Goal: Information Seeking & Learning: Compare options

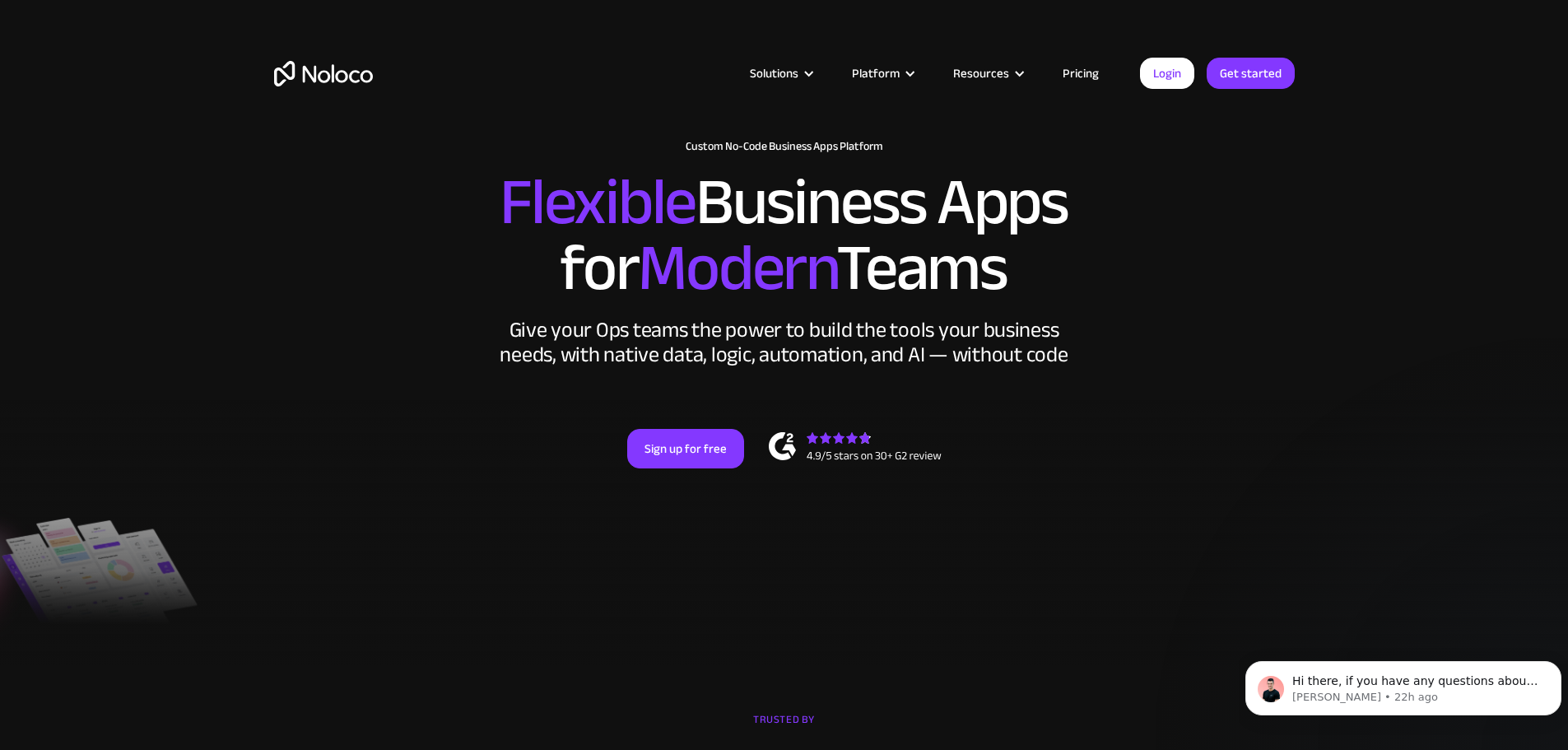
click at [1082, 63] on link "Pricing" at bounding box center [1080, 73] width 77 height 21
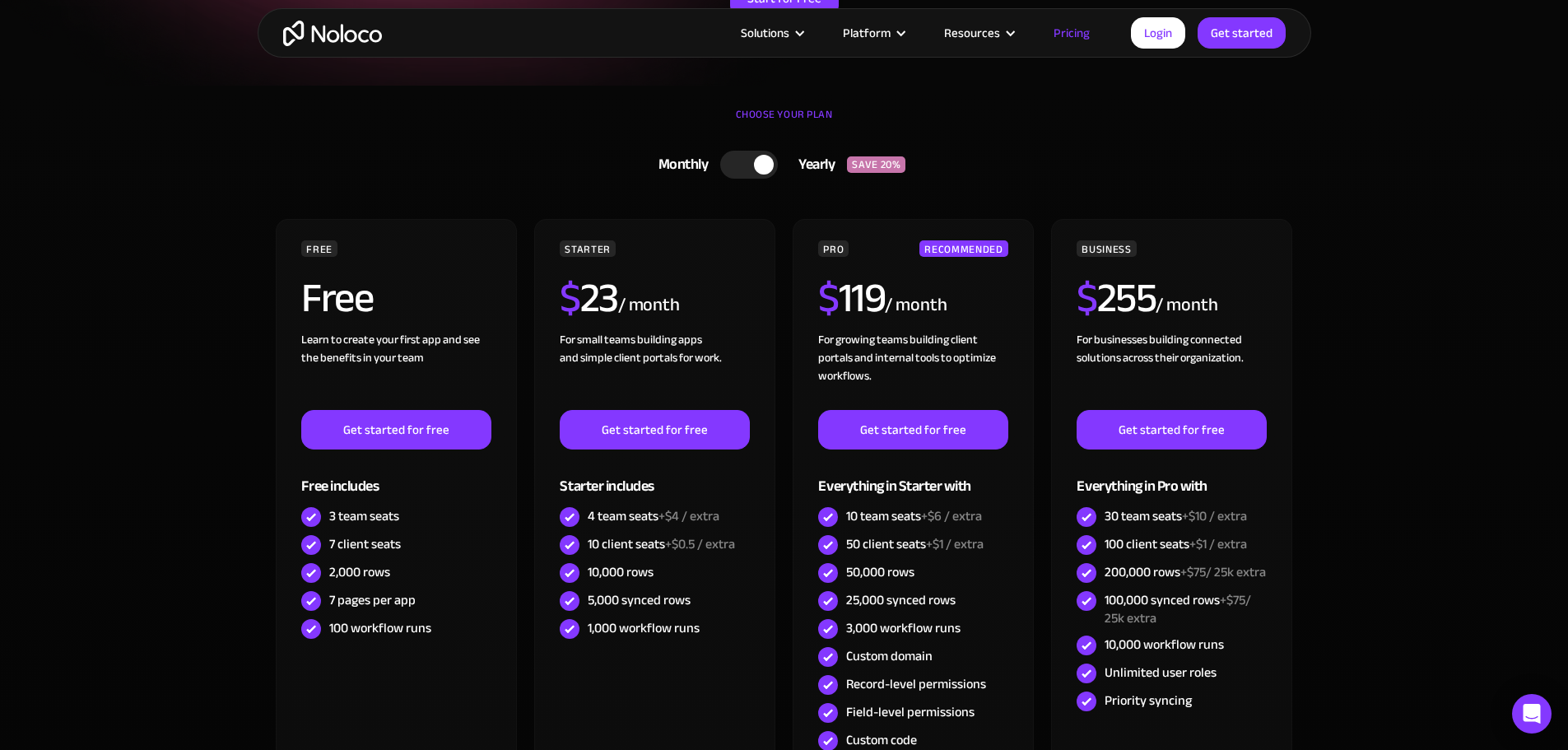
scroll to position [412, 0]
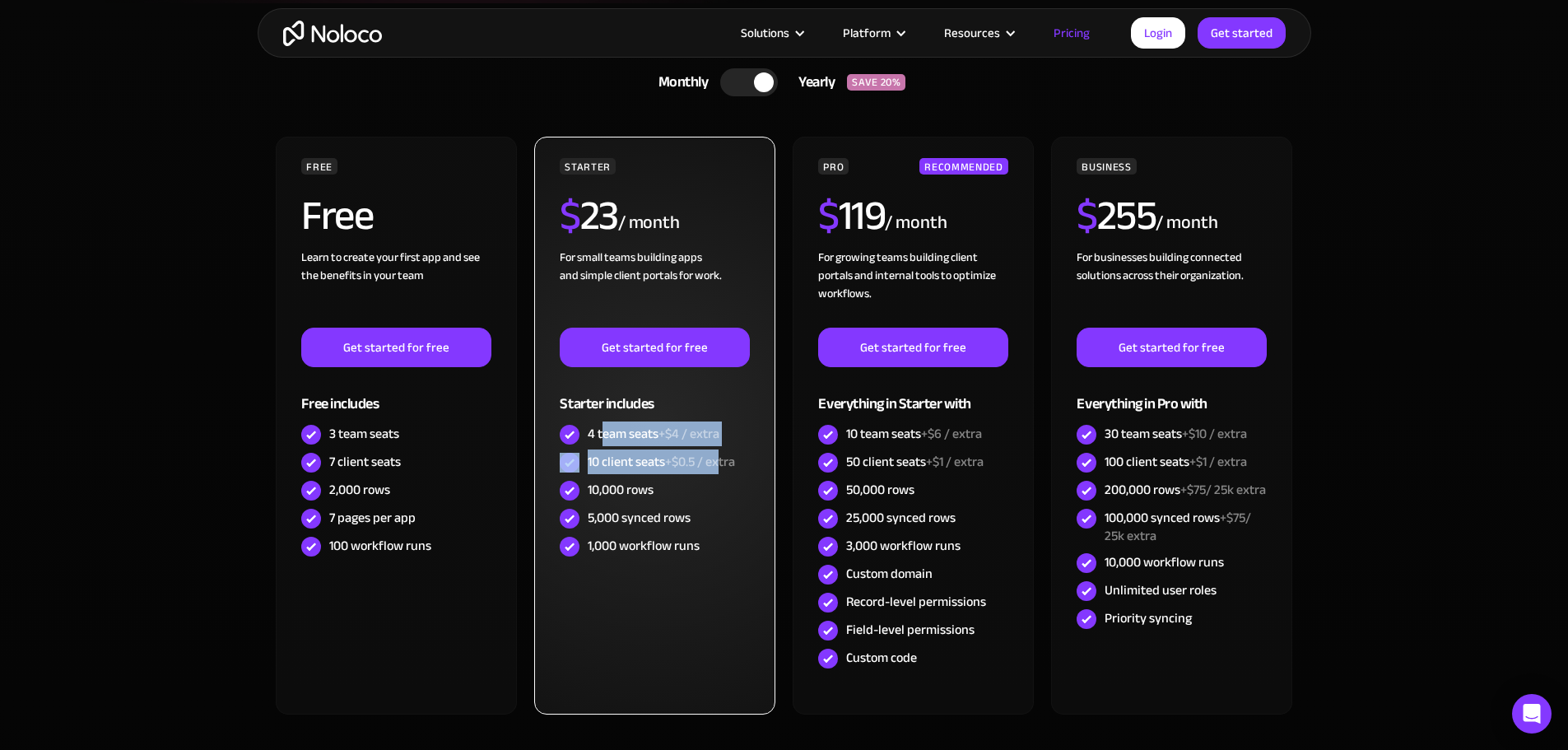
drag, startPoint x: 651, startPoint y: 442, endPoint x: 721, endPoint y: 455, distance: 71.2
click at [721, 455] on div "STARTER $ 23 / month For small teams building apps and simple client portals fo…" at bounding box center [654, 358] width 189 height 402
click at [708, 619] on div "STARTER $ 23 / month For small teams building apps and simple client portals fo…" at bounding box center [653, 425] width 241 height 578
drag, startPoint x: 609, startPoint y: 463, endPoint x: 672, endPoint y: 466, distance: 63.1
click at [672, 466] on div "10 client seats +$0.5 / extra" at bounding box center [660, 462] width 147 height 19
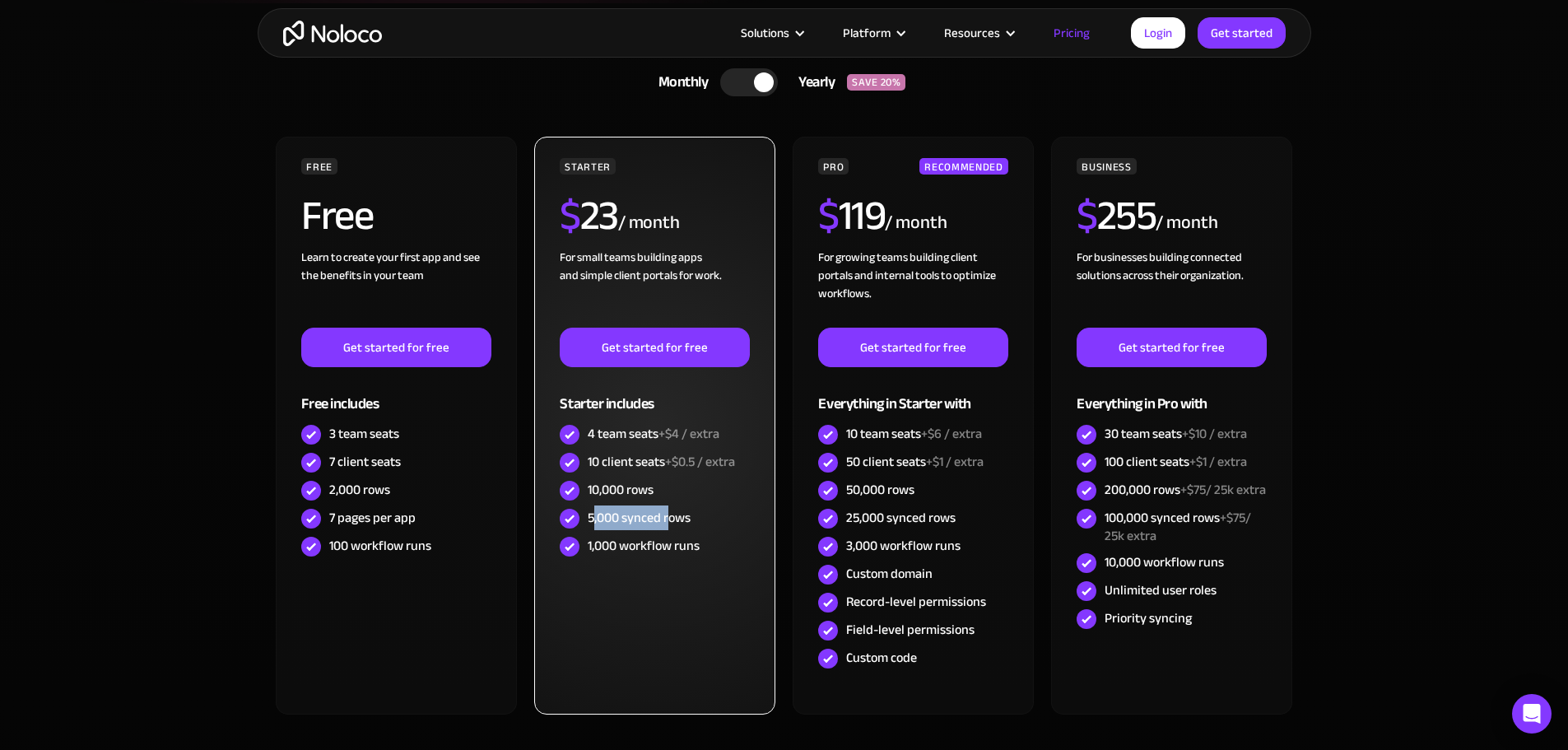
drag, startPoint x: 592, startPoint y: 517, endPoint x: 671, endPoint y: 524, distance: 79.3
click at [671, 524] on div "5,000 synced rows" at bounding box center [639, 517] width 103 height 19
drag, startPoint x: 611, startPoint y: 550, endPoint x: 637, endPoint y: 544, distance: 26.7
click at [637, 544] on div "1,000 workflow runs" at bounding box center [643, 545] width 112 height 19
drag, startPoint x: 587, startPoint y: 435, endPoint x: 664, endPoint y: 432, distance: 77.1
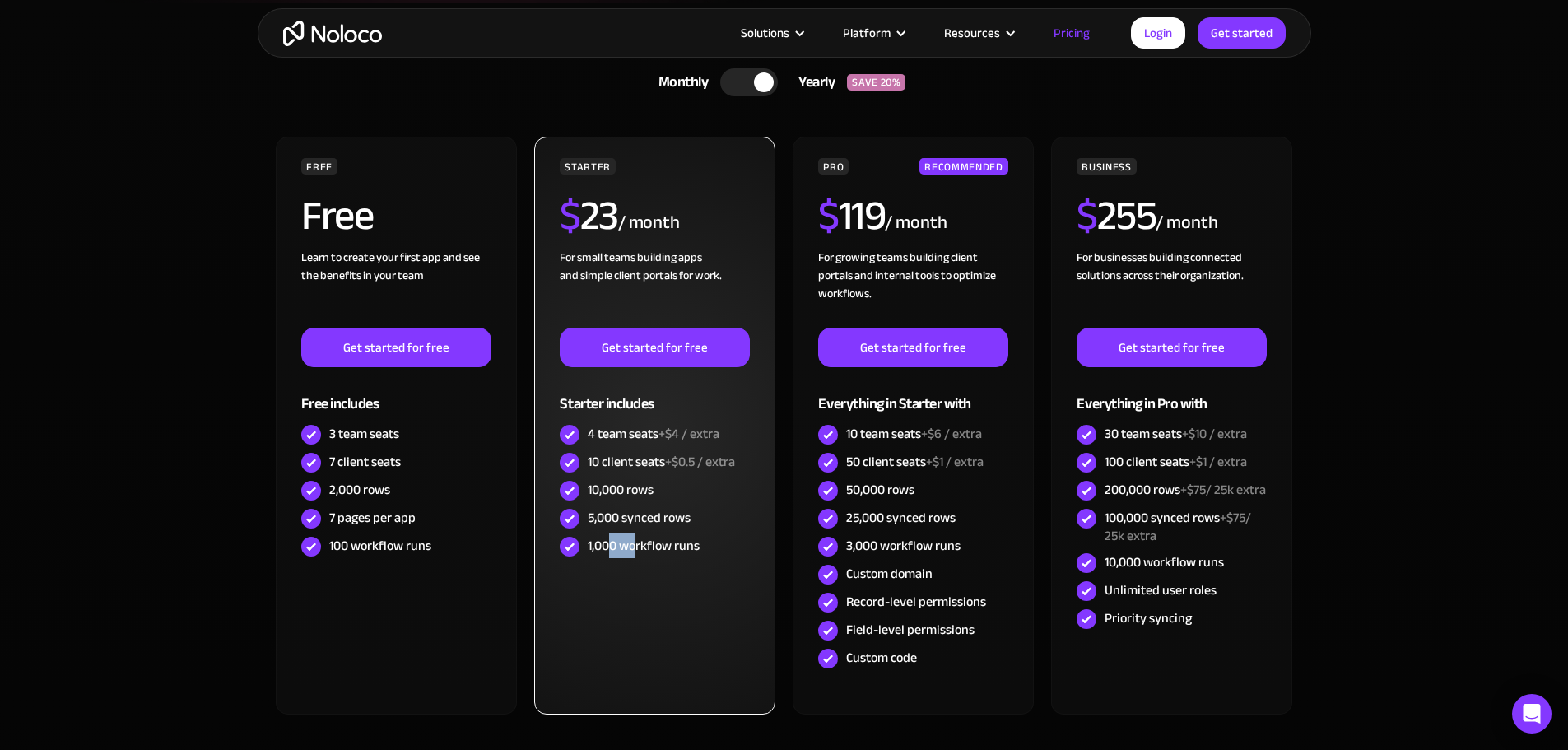
click at [664, 432] on div "4 team seats +$4 / extra" at bounding box center [653, 433] width 131 height 19
click at [664, 432] on span "+$4 / extra" at bounding box center [689, 433] width 61 height 24
drag, startPoint x: 587, startPoint y: 438, endPoint x: 661, endPoint y: 431, distance: 74.3
click at [661, 431] on div "4 team seats +$4 / extra" at bounding box center [654, 434] width 189 height 28
click at [656, 495] on div "10,000 rows" at bounding box center [654, 490] width 189 height 28
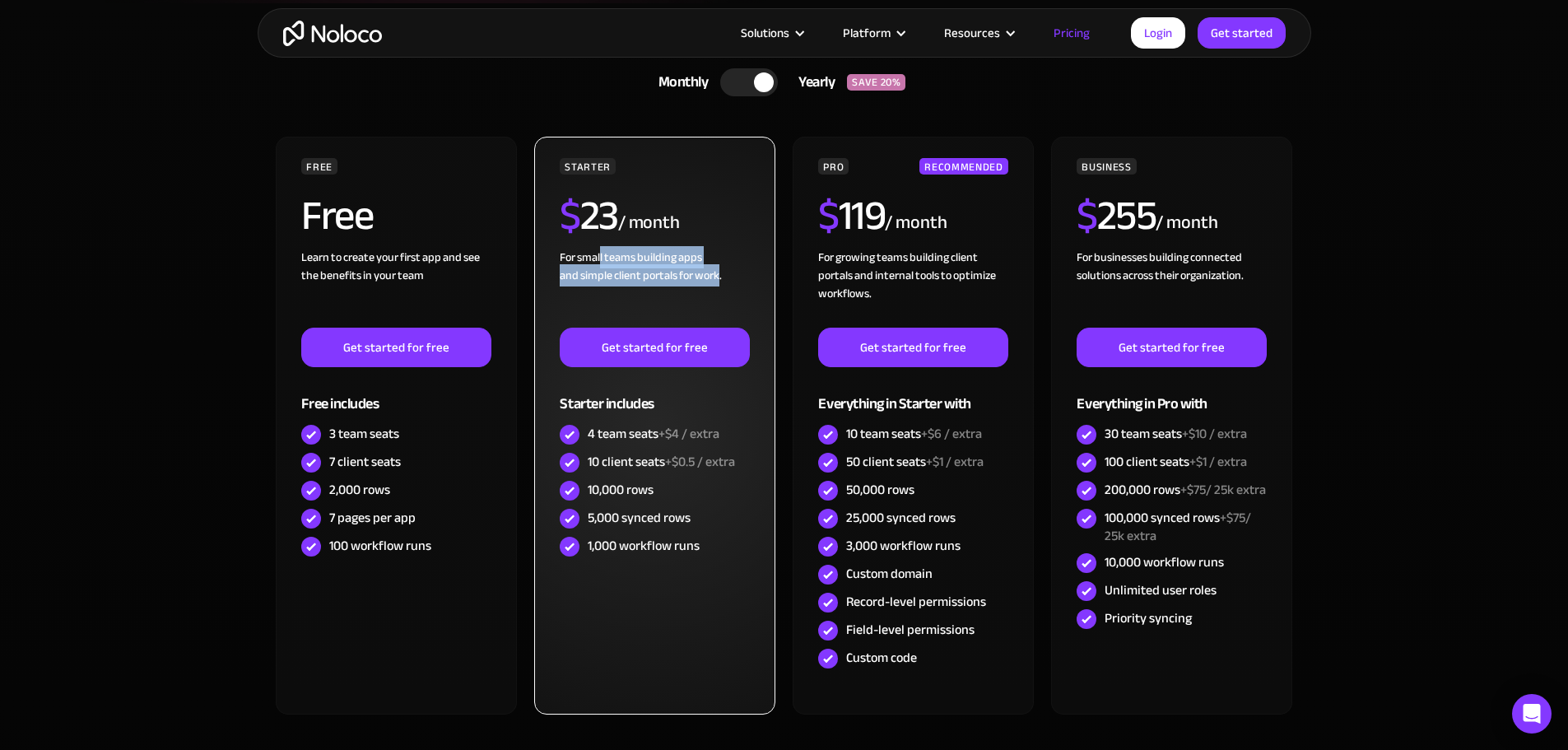
drag, startPoint x: 601, startPoint y: 251, endPoint x: 720, endPoint y: 277, distance: 121.8
click at [720, 277] on div "For small teams building apps and simple client portals for work. ‍" at bounding box center [654, 287] width 189 height 79
click at [723, 277] on div "For small teams building apps and simple client portals for work. ‍" at bounding box center [654, 287] width 189 height 79
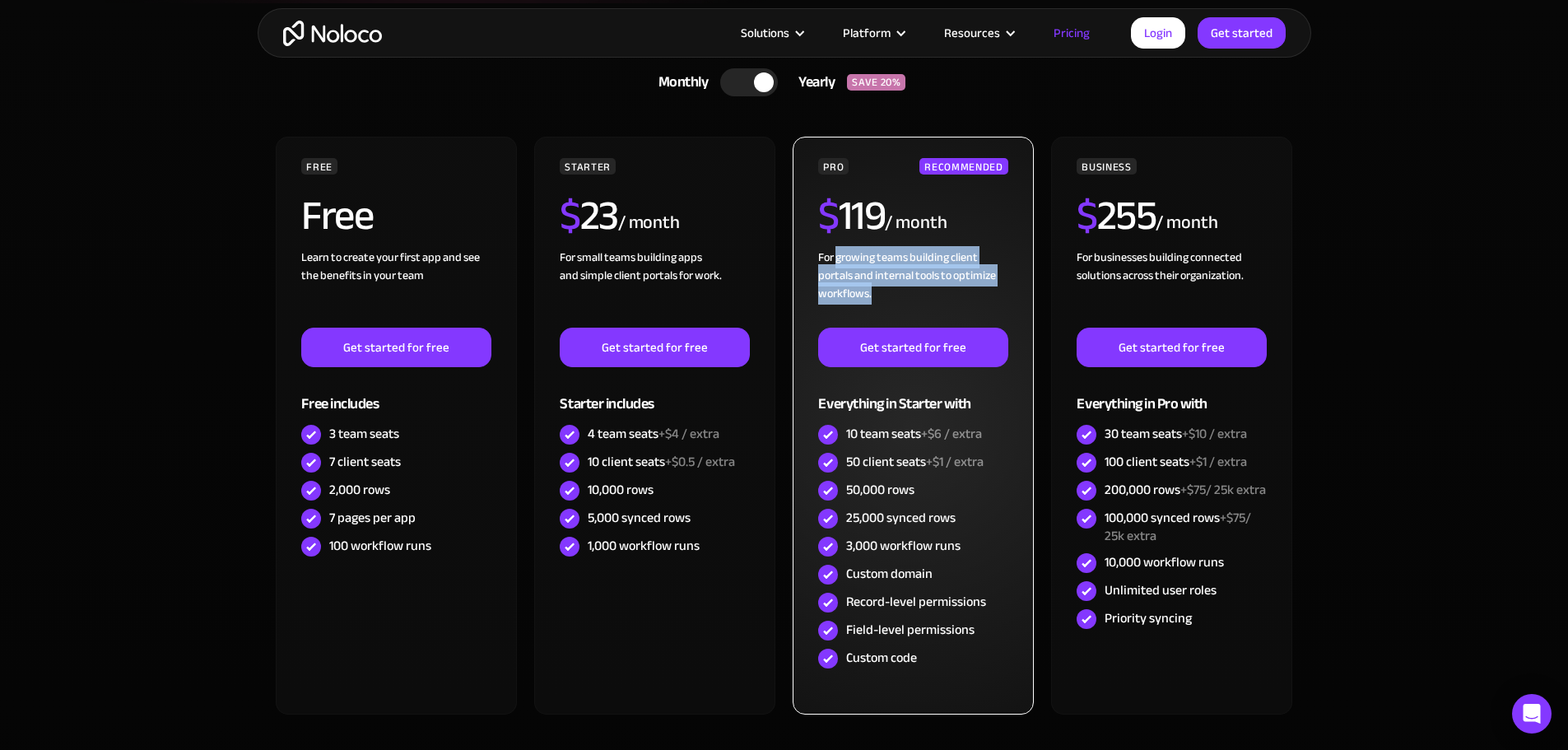
drag, startPoint x: 862, startPoint y: 255, endPoint x: 880, endPoint y: 286, distance: 35.8
click at [880, 286] on div "For growing teams building client portals and internal tools to optimize workfl…" at bounding box center [913, 287] width 189 height 79
click at [896, 307] on div "For growing teams building client portals and internal tools to optimize workfl…" at bounding box center [913, 287] width 189 height 79
click at [896, 299] on div "For growing teams building client portals and internal tools to optimize workfl…" at bounding box center [913, 287] width 189 height 79
drag, startPoint x: 988, startPoint y: 296, endPoint x: 820, endPoint y: 250, distance: 174.2
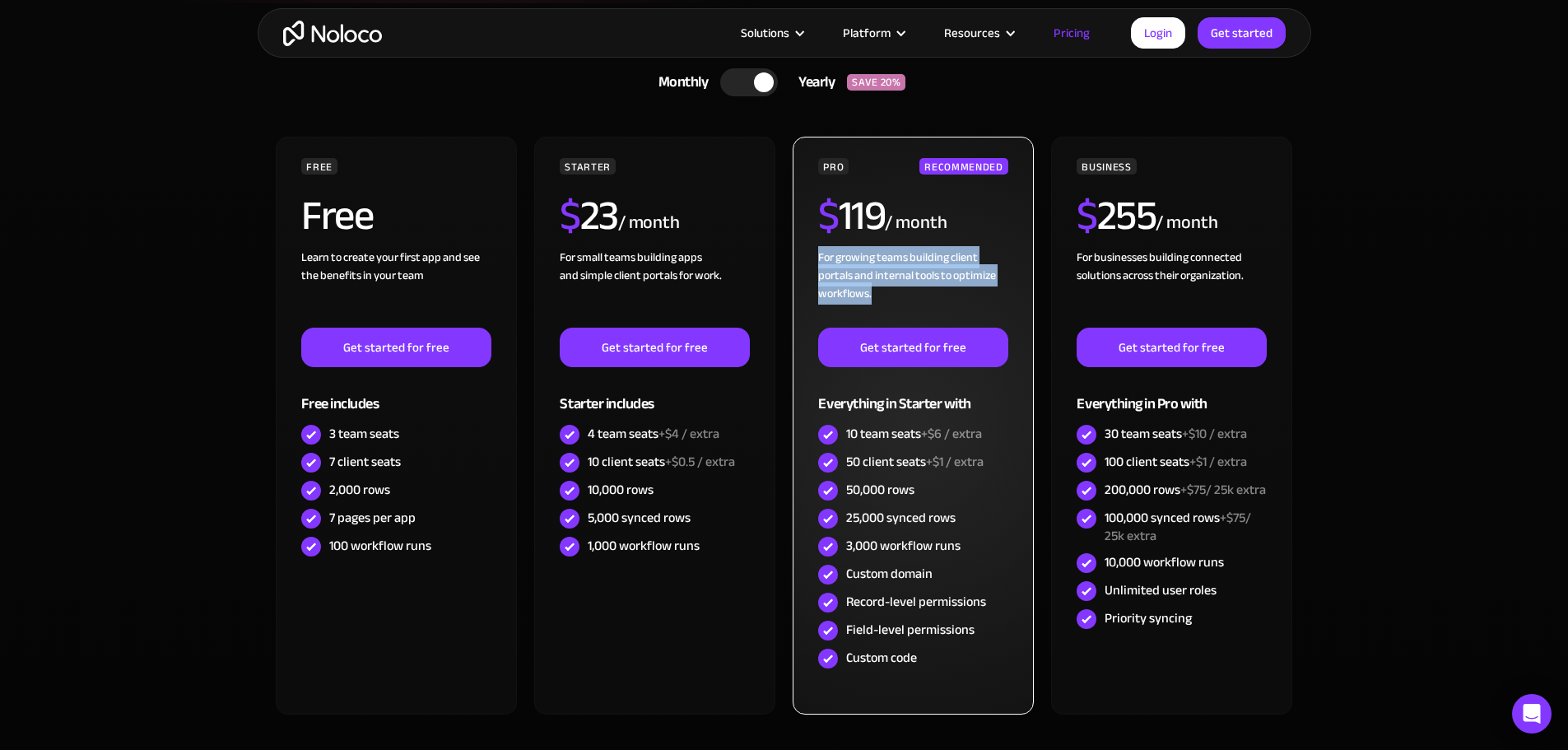
click at [820, 250] on div "For growing teams building client portals and internal tools to optimize workfl…" at bounding box center [913, 287] width 189 height 79
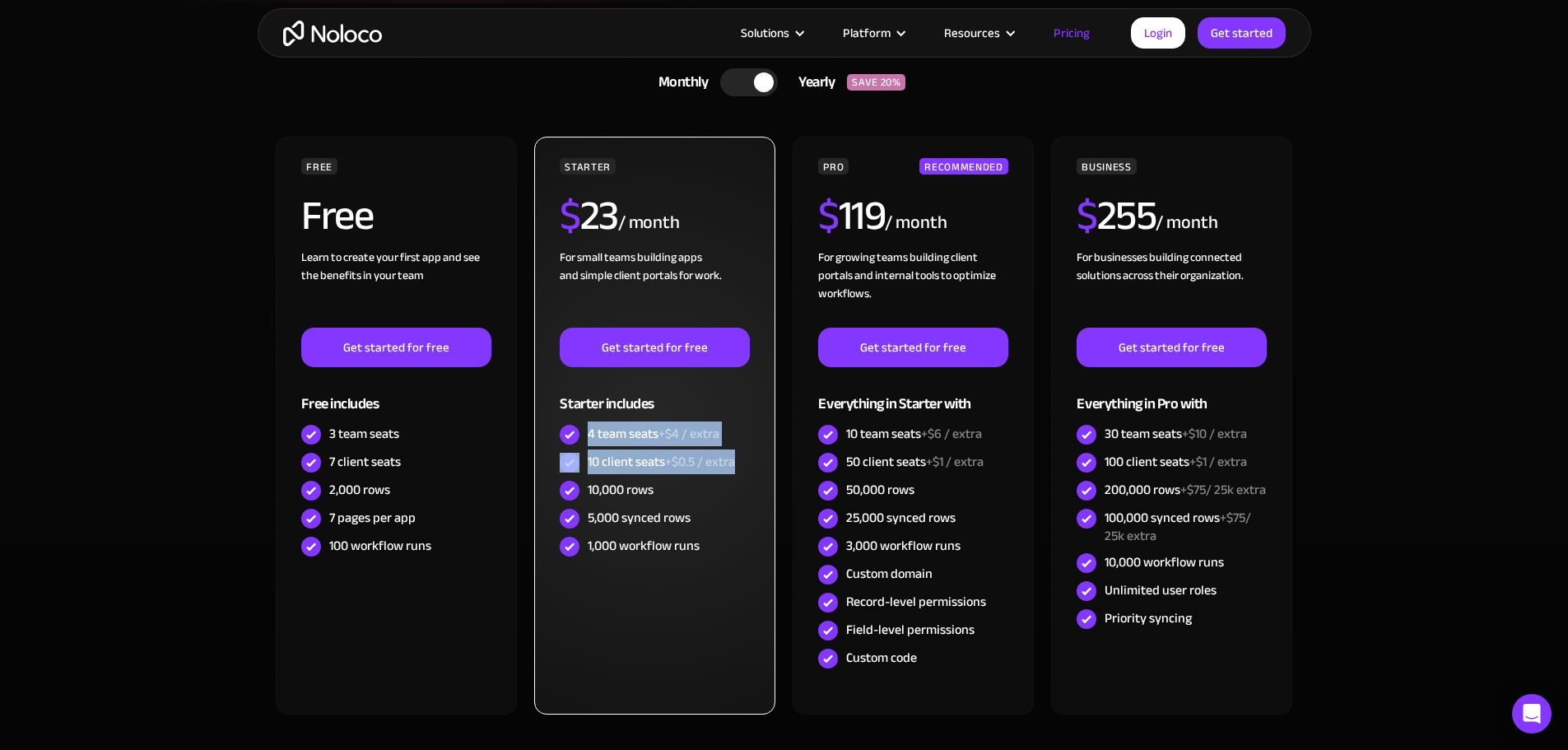
drag, startPoint x: 586, startPoint y: 434, endPoint x: 743, endPoint y: 459, distance: 159.0
click at [743, 459] on div "STARTER $ 23 / month For small teams building apps and simple client portals fo…" at bounding box center [654, 358] width 189 height 402
click at [743, 459] on div "10 client seats +$0.5 / extra" at bounding box center [654, 463] width 189 height 28
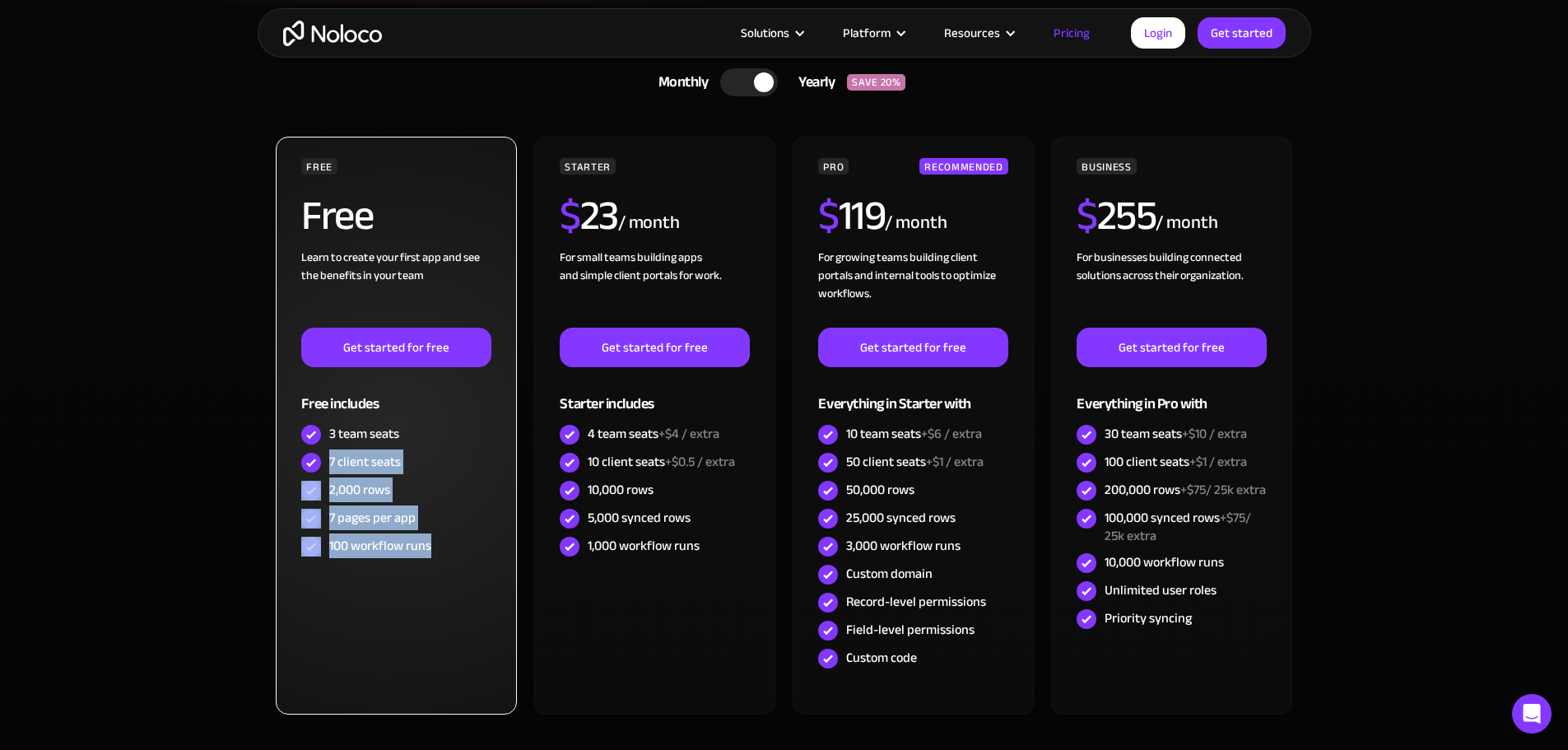
drag, startPoint x: 330, startPoint y: 465, endPoint x: 464, endPoint y: 542, distance: 154.5
click at [464, 542] on div "FREE Free Learn to create your first app and see the benefits in your team ‍ Ge…" at bounding box center [395, 358] width 189 height 402
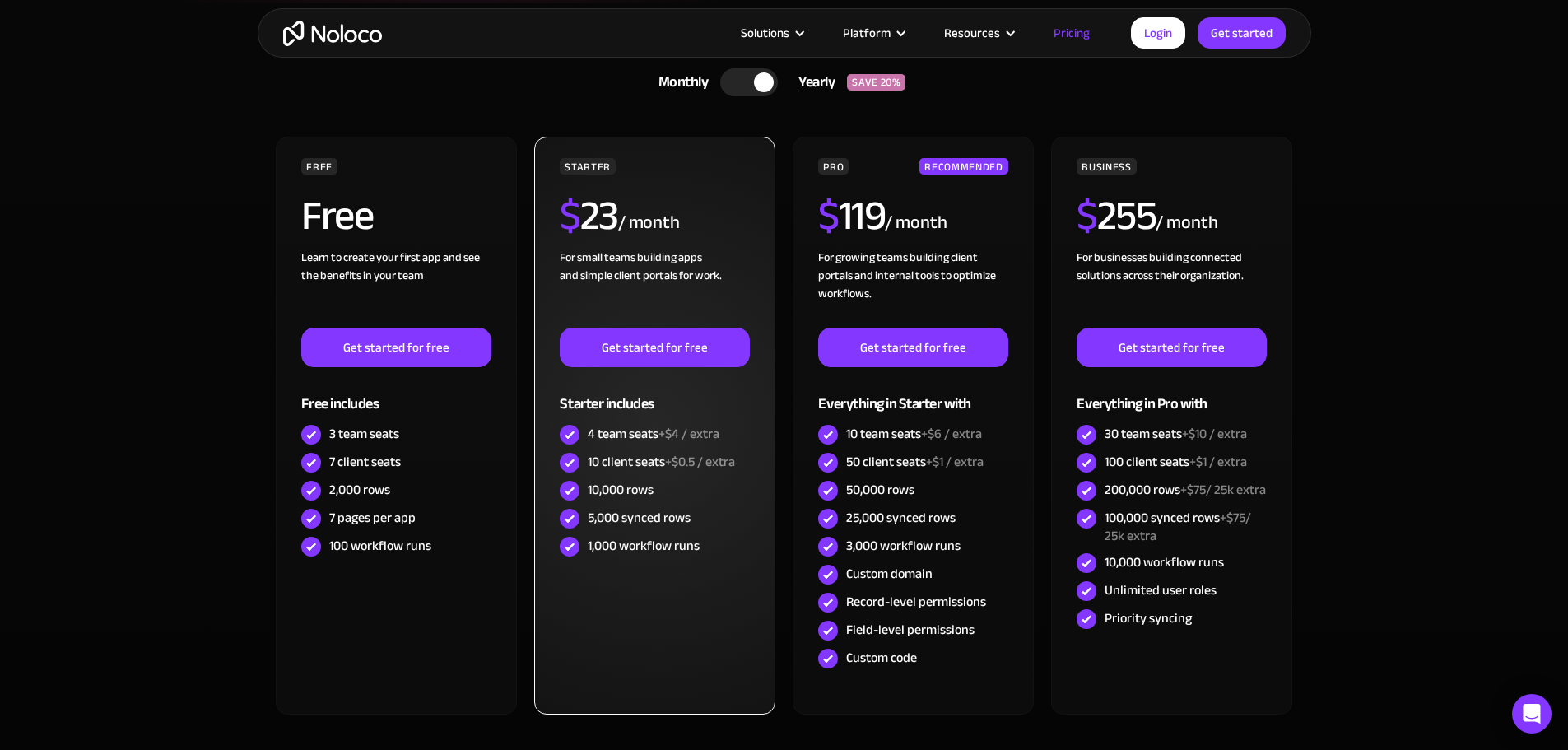
click at [588, 627] on div "STARTER $ 23 / month For small teams building apps and simple client portals fo…" at bounding box center [653, 425] width 241 height 578
click at [652, 458] on div "10 client seats +$0.5 / extra" at bounding box center [660, 462] width 147 height 19
click at [673, 215] on div "/ month" at bounding box center [649, 223] width 61 height 26
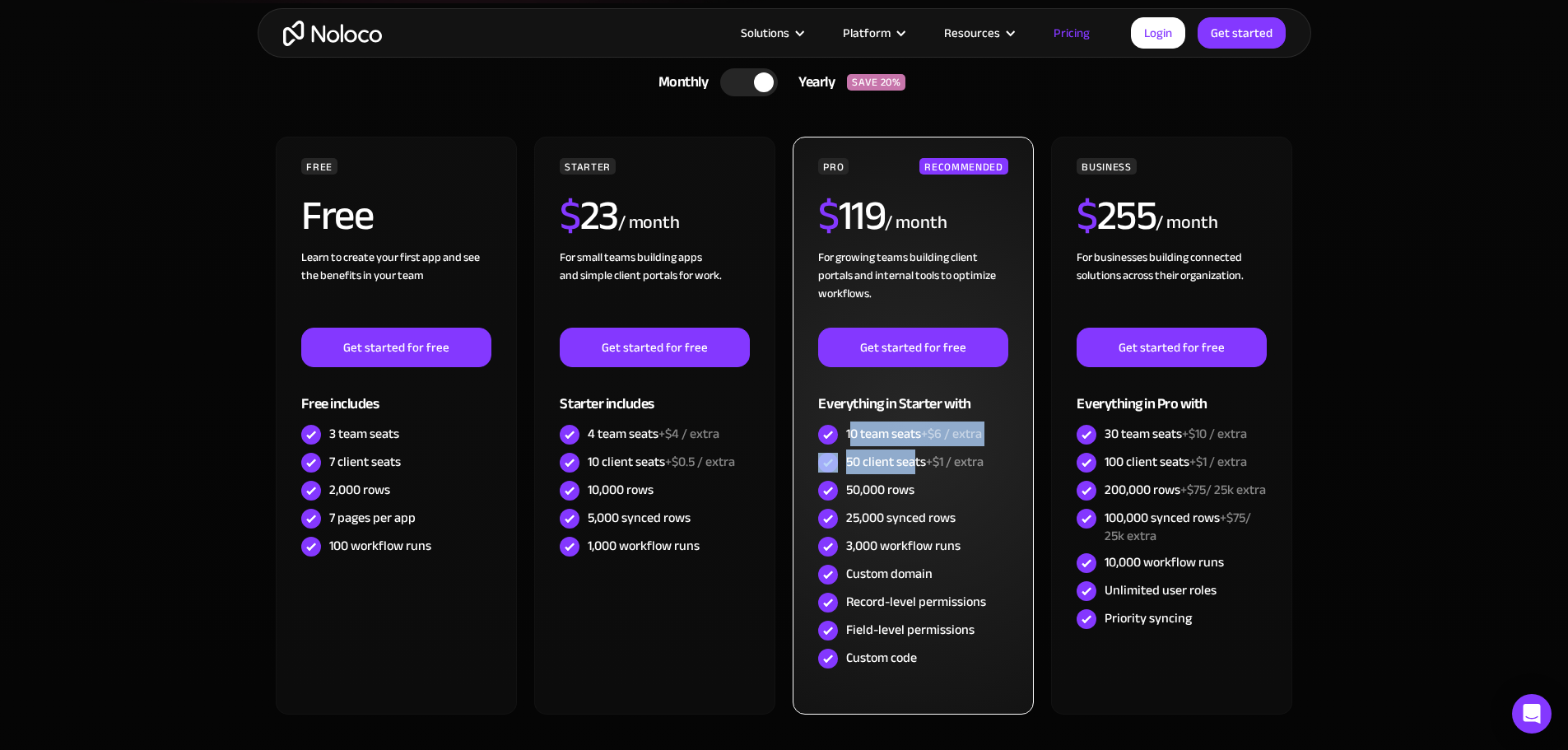
drag, startPoint x: 851, startPoint y: 431, endPoint x: 915, endPoint y: 460, distance: 70.3
click at [915, 460] on div "PRO RECOMMENDED $ 119 / month For growing teams building client portals and int…" at bounding box center [913, 415] width 189 height 514
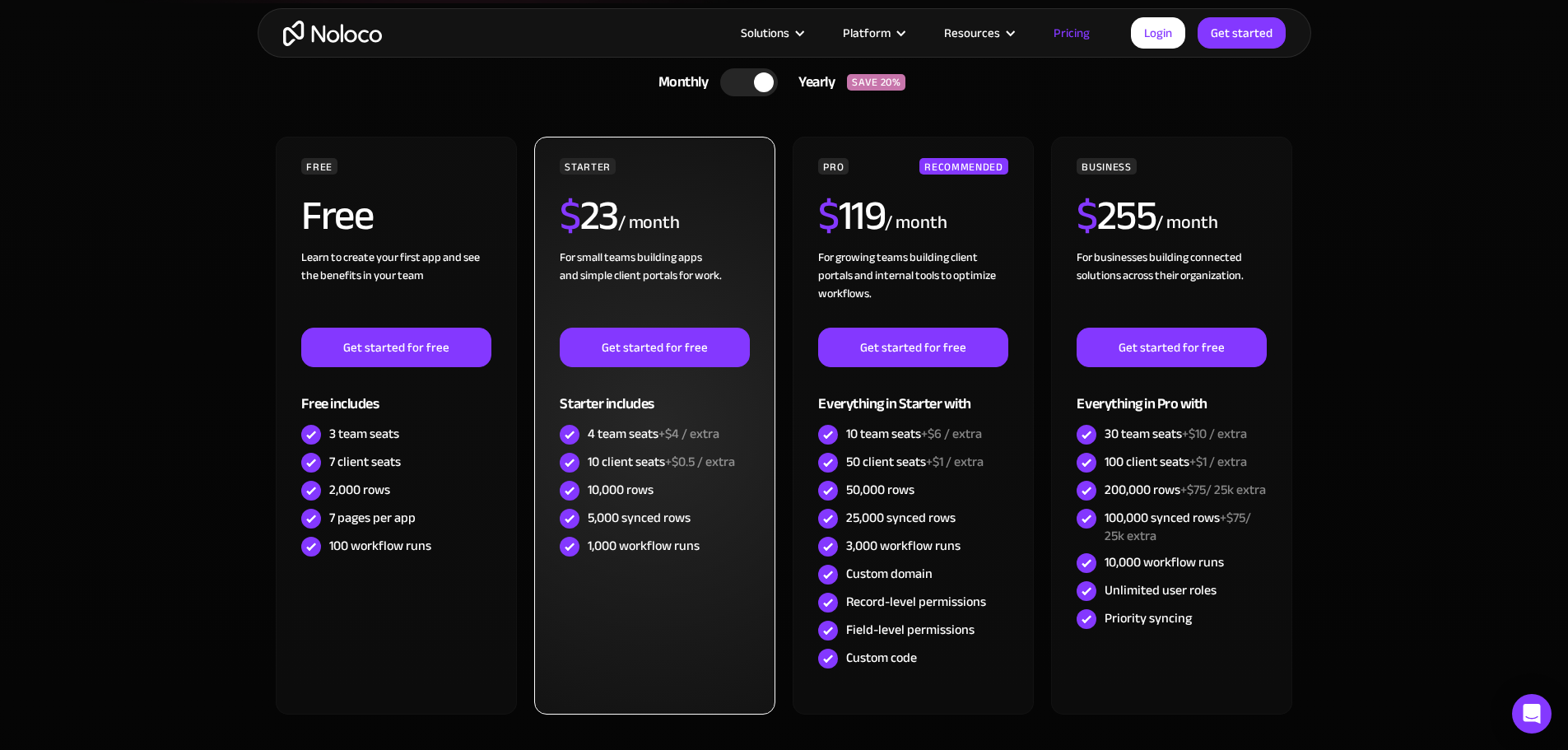
click at [659, 623] on div "STARTER $ 23 / month For small teams building apps and simple client portals fo…" at bounding box center [653, 425] width 241 height 578
click at [603, 434] on div "4 team seats +$4 / extra" at bounding box center [653, 433] width 131 height 19
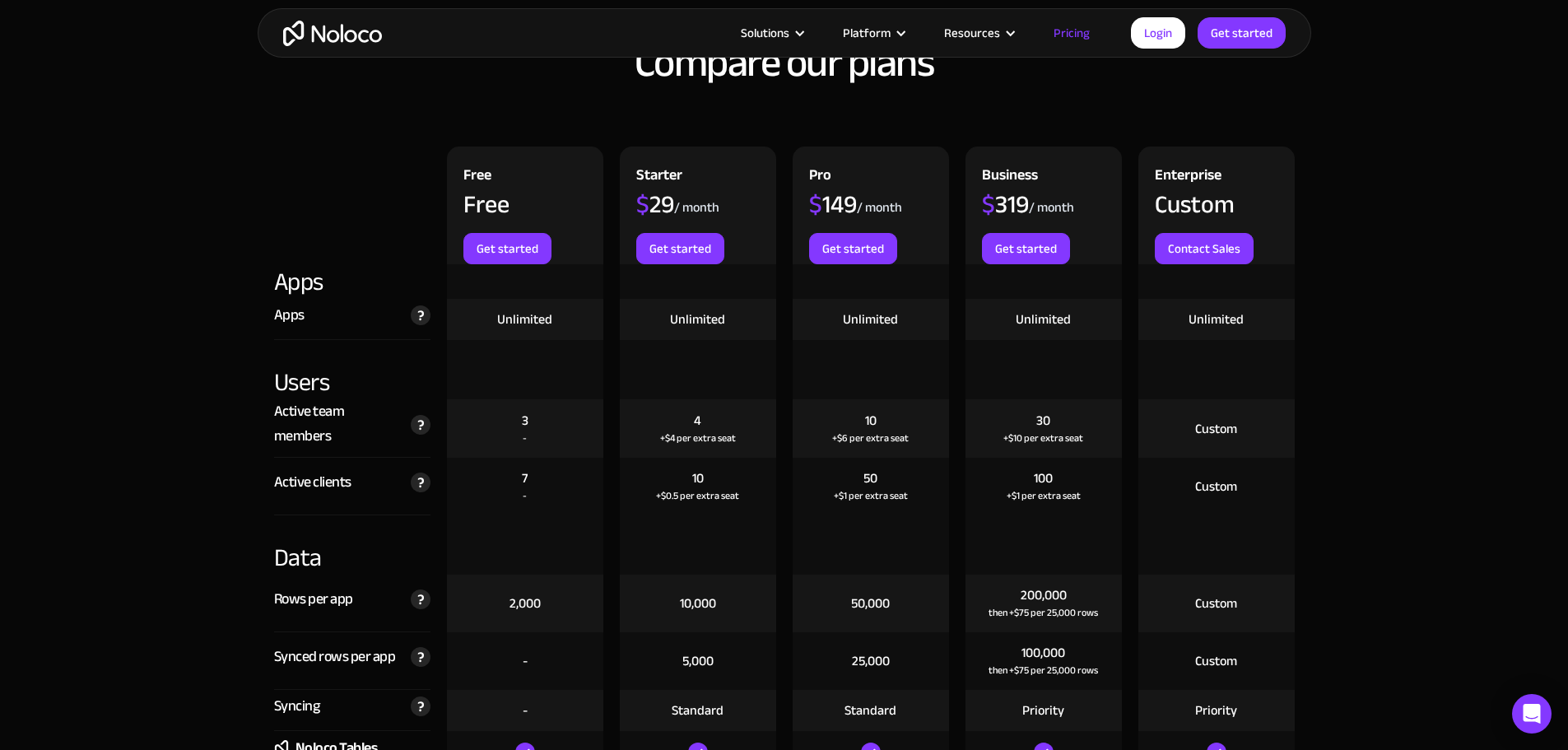
scroll to position [1729, 0]
drag, startPoint x: 306, startPoint y: 407, endPoint x: 704, endPoint y: 408, distance: 398.0
click at [704, 408] on div "Active team members The total number of unique users that log in to your team's…" at bounding box center [784, 428] width 1037 height 58
click at [704, 408] on div "4 +$4 per extra seat" at bounding box center [697, 428] width 157 height 58
click at [311, 436] on div "Active team members" at bounding box center [338, 423] width 129 height 50
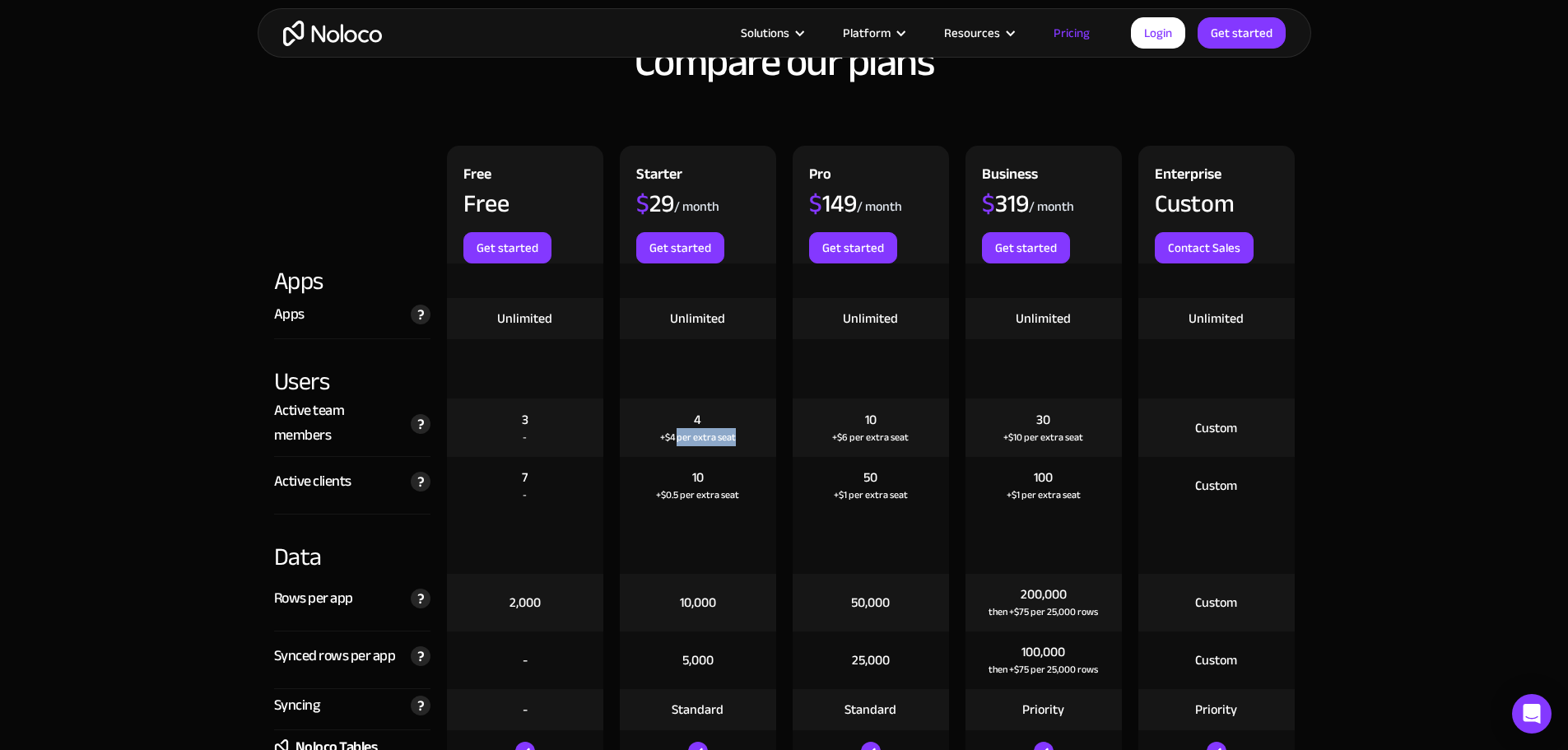
drag, startPoint x: 678, startPoint y: 438, endPoint x: 765, endPoint y: 442, distance: 87.1
click at [765, 442] on div "4 +$4 per extra seat" at bounding box center [697, 428] width 157 height 58
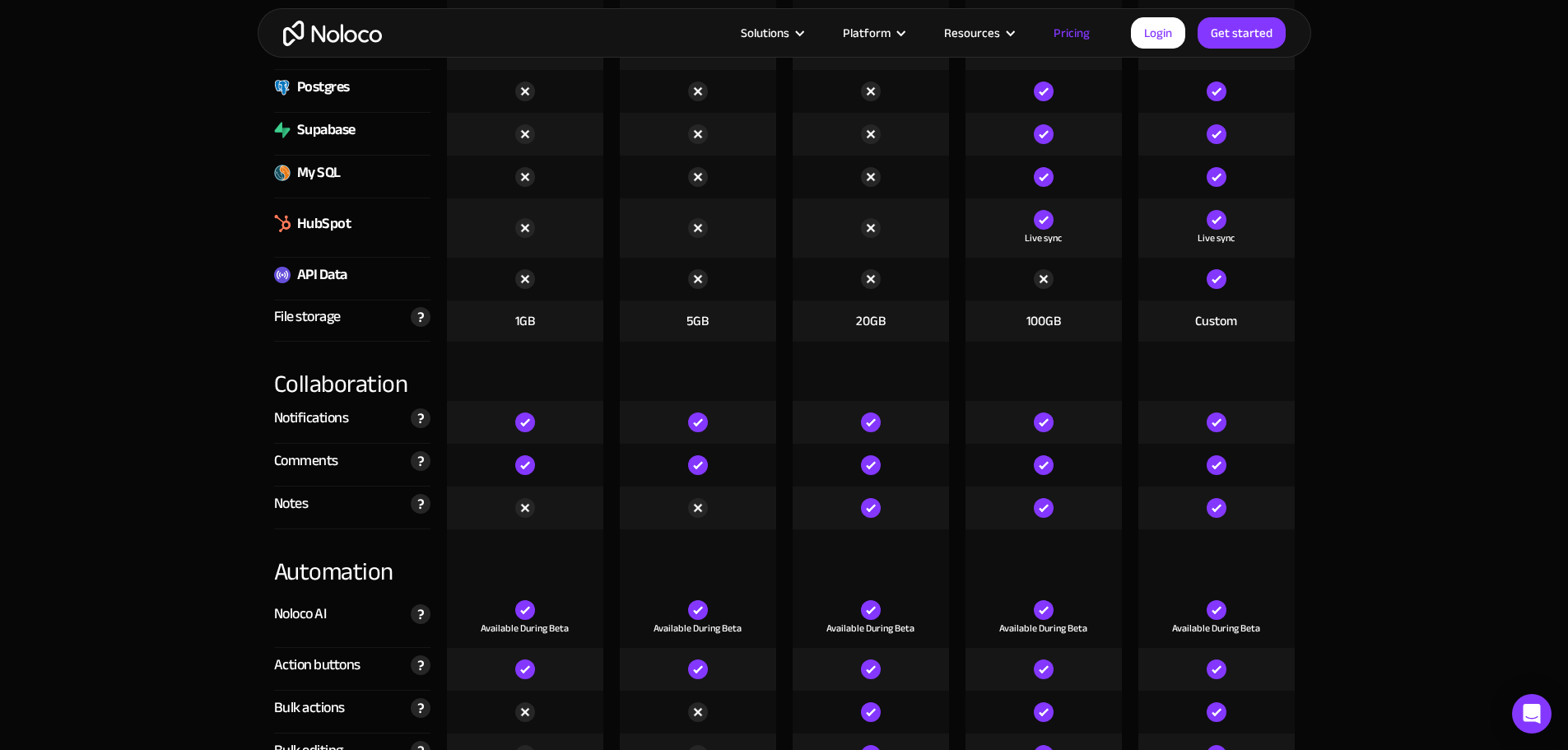
scroll to position [2717, 0]
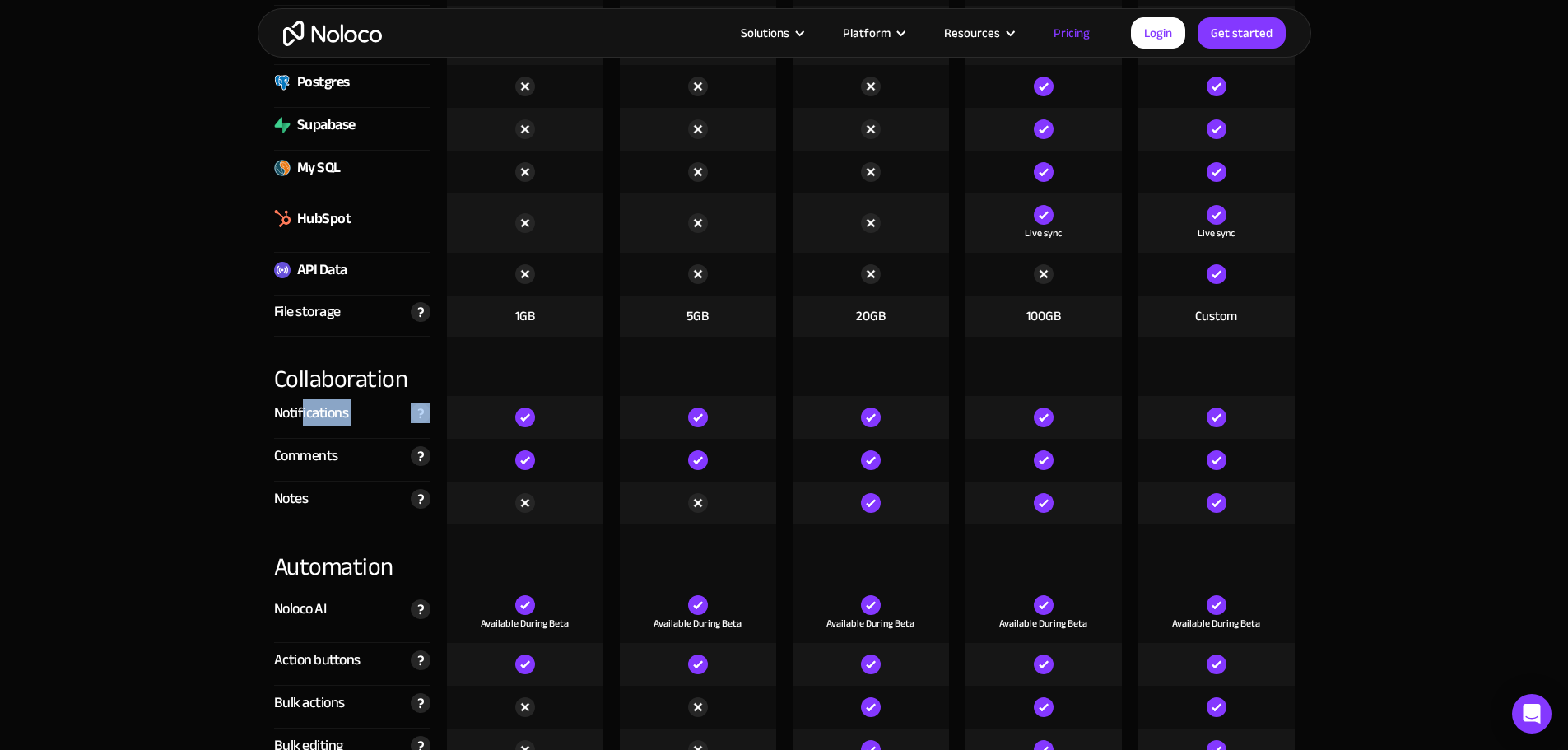
drag, startPoint x: 301, startPoint y: 413, endPoint x: 381, endPoint y: 417, distance: 80.1
click at [381, 417] on div "Notifications Get notified in-app about new comments, mentions or via custom wo…" at bounding box center [352, 418] width 157 height 43
drag, startPoint x: 280, startPoint y: 461, endPoint x: 321, endPoint y: 466, distance: 41.3
click at [332, 458] on div "Comments" at bounding box center [306, 456] width 64 height 24
click at [284, 497] on div "Notes" at bounding box center [290, 498] width 34 height 24
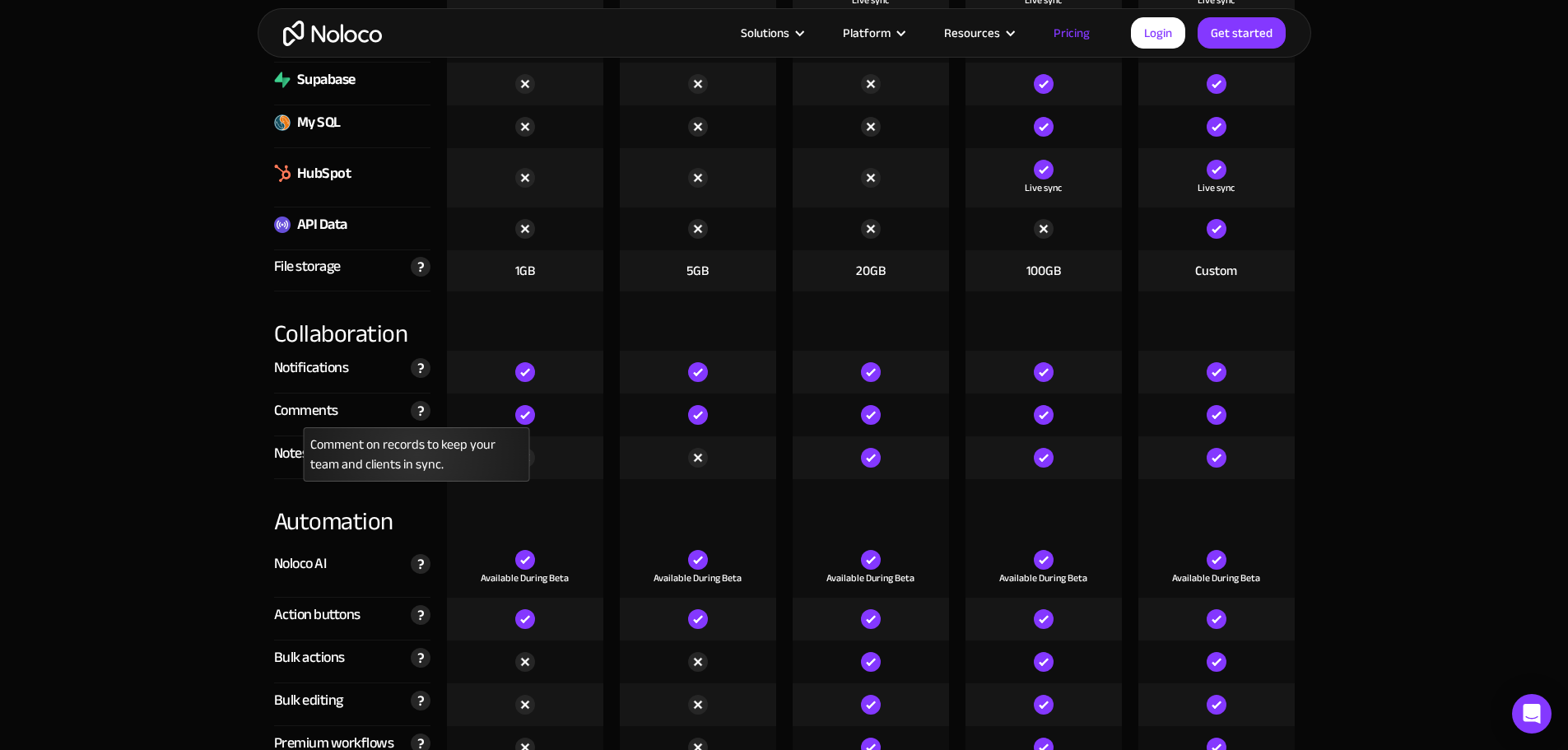
scroll to position [2881, 0]
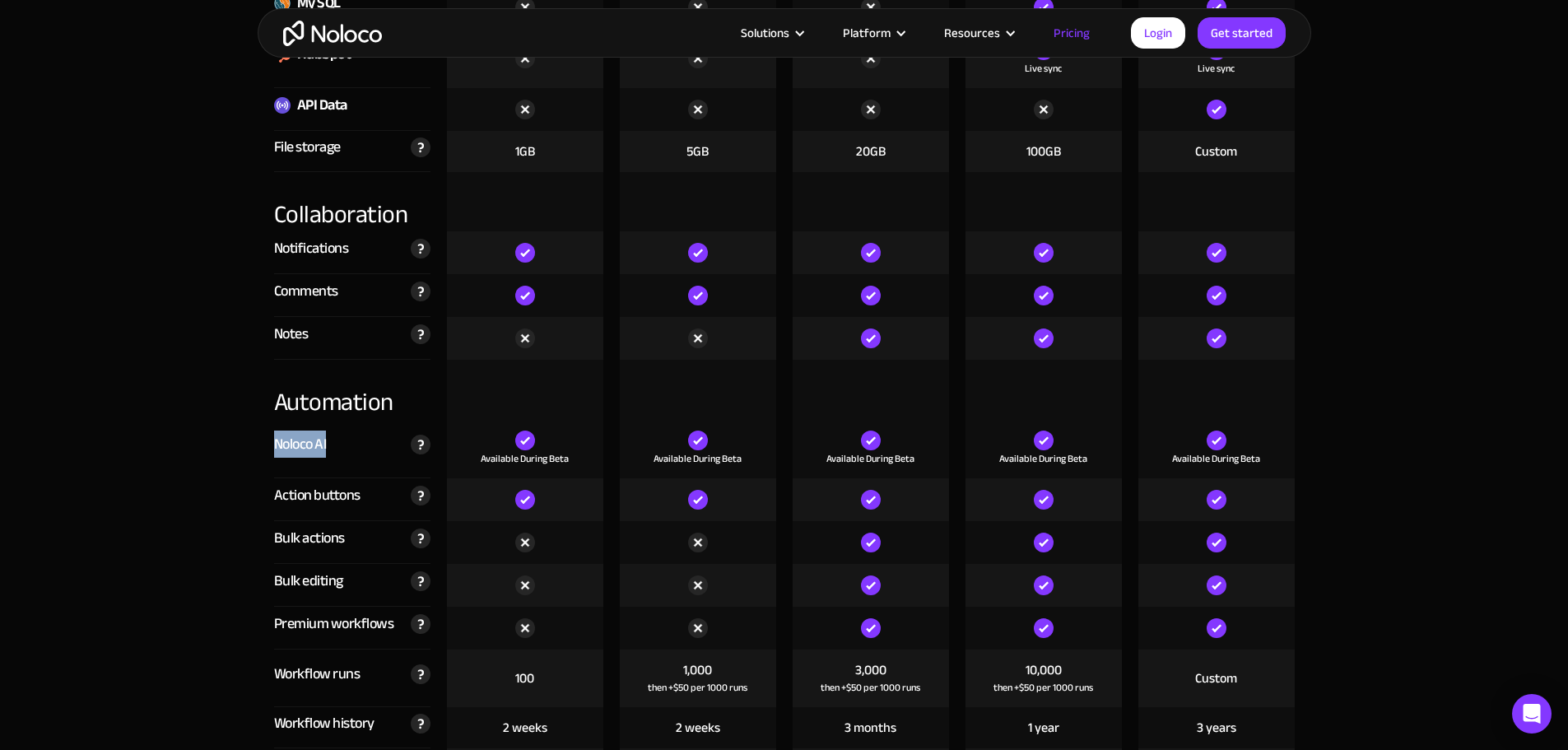
drag, startPoint x: 267, startPoint y: 431, endPoint x: 358, endPoint y: 436, distance: 91.1
click at [358, 436] on div "Noloco AI Powerful AI-powered columns you can add to your Noloco tables to auto…" at bounding box center [352, 448] width 172 height 59
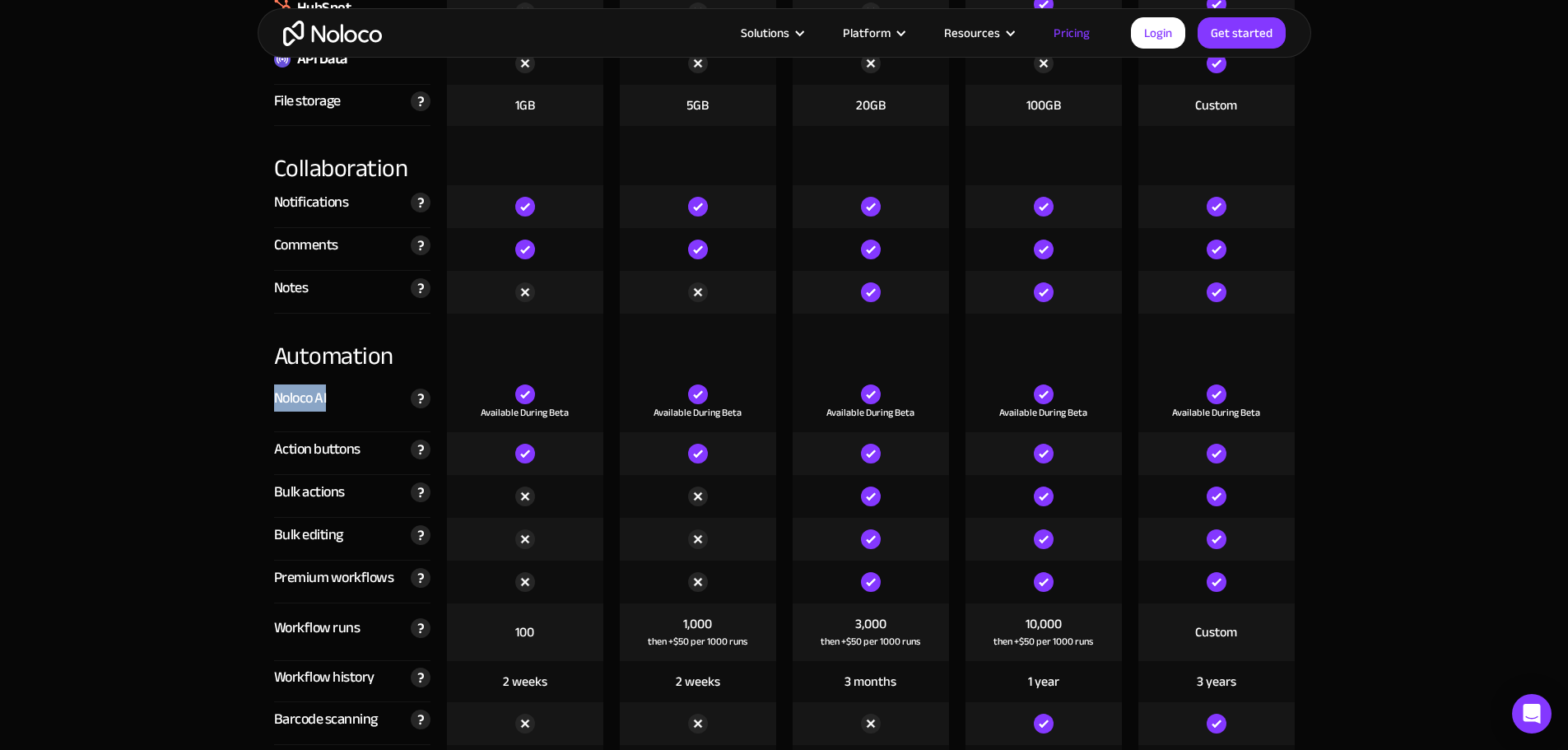
scroll to position [2963, 0]
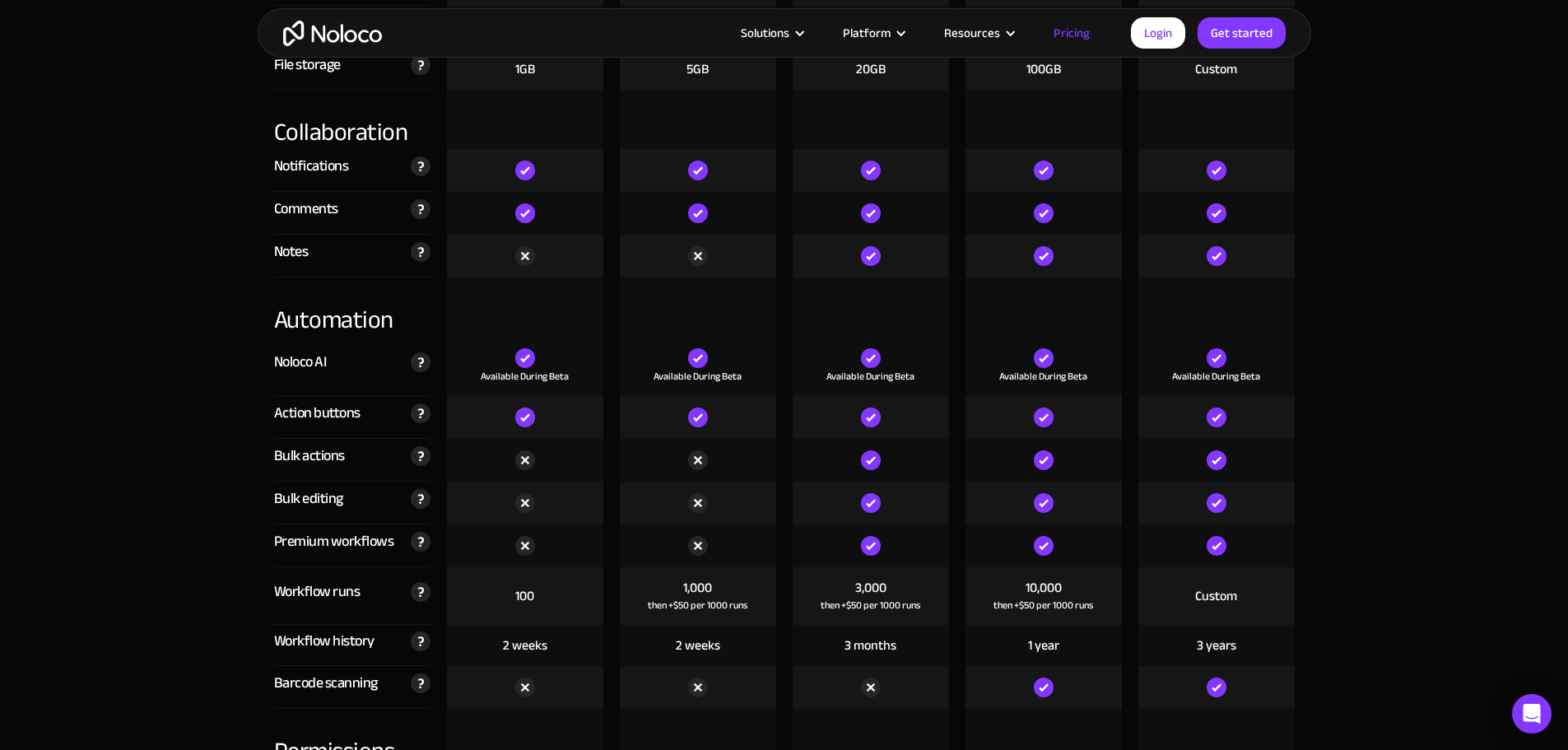
click at [342, 428] on div "Action buttons Action buttons run predefined actions in your app. Automatically…" at bounding box center [352, 418] width 157 height 43
drag, startPoint x: 284, startPoint y: 415, endPoint x: 363, endPoint y: 406, distance: 79.5
click at [363, 406] on div "Action buttons Action buttons run predefined actions in your app. Automatically…" at bounding box center [352, 418] width 157 height 43
click at [356, 444] on div "Bulk actions Move faster by selecting multiple records to your run actions agai…" at bounding box center [352, 460] width 157 height 43
drag, startPoint x: 295, startPoint y: 455, endPoint x: 321, endPoint y: 465, distance: 27.9
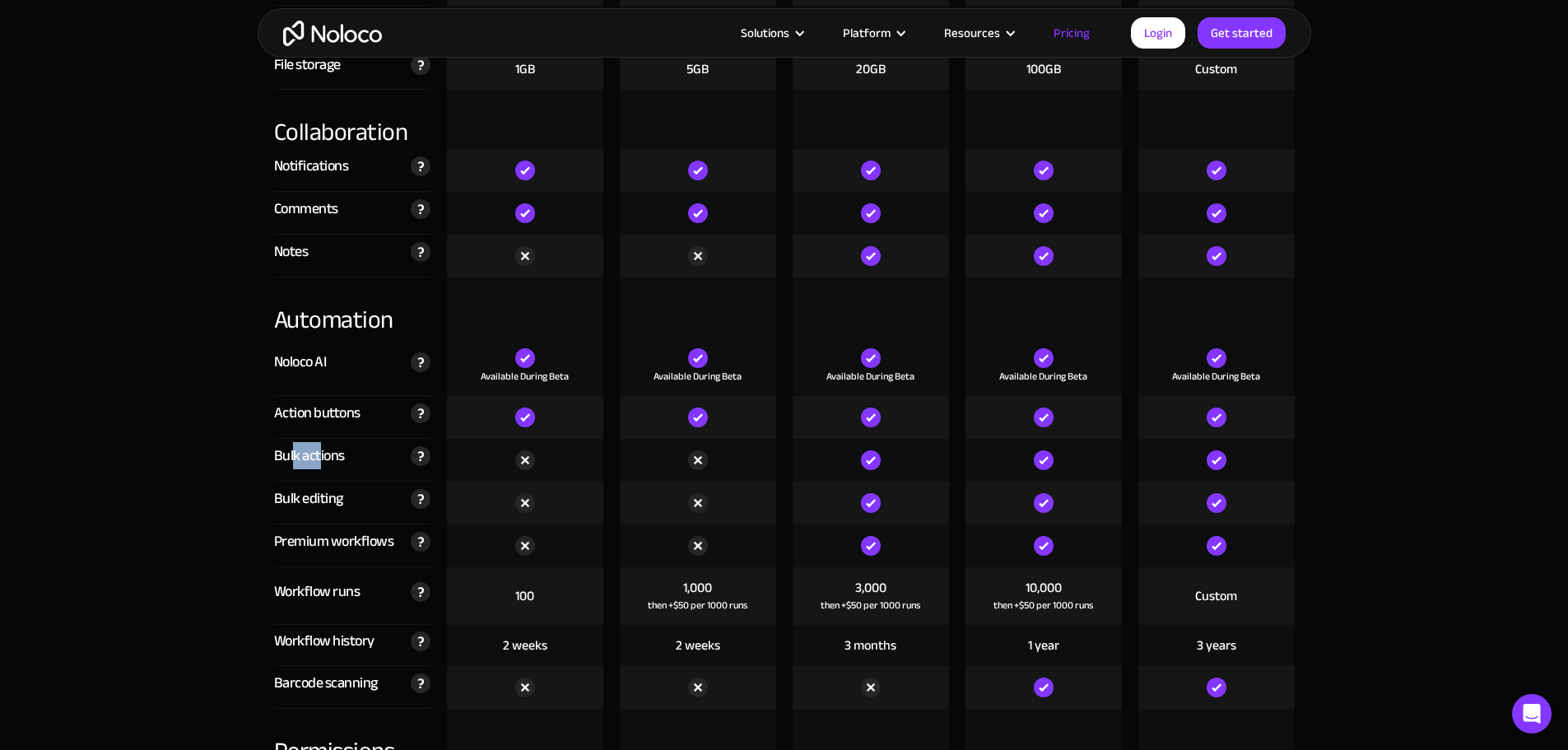
click at [321, 465] on div "Bulk actions" at bounding box center [309, 456] width 71 height 24
click at [296, 495] on div "Bulk editing" at bounding box center [308, 498] width 69 height 24
drag, startPoint x: 291, startPoint y: 503, endPoint x: 311, endPoint y: 503, distance: 20.0
click at [311, 503] on div "Bulk editing" at bounding box center [308, 498] width 69 height 24
drag, startPoint x: 283, startPoint y: 536, endPoint x: 341, endPoint y: 546, distance: 58.9
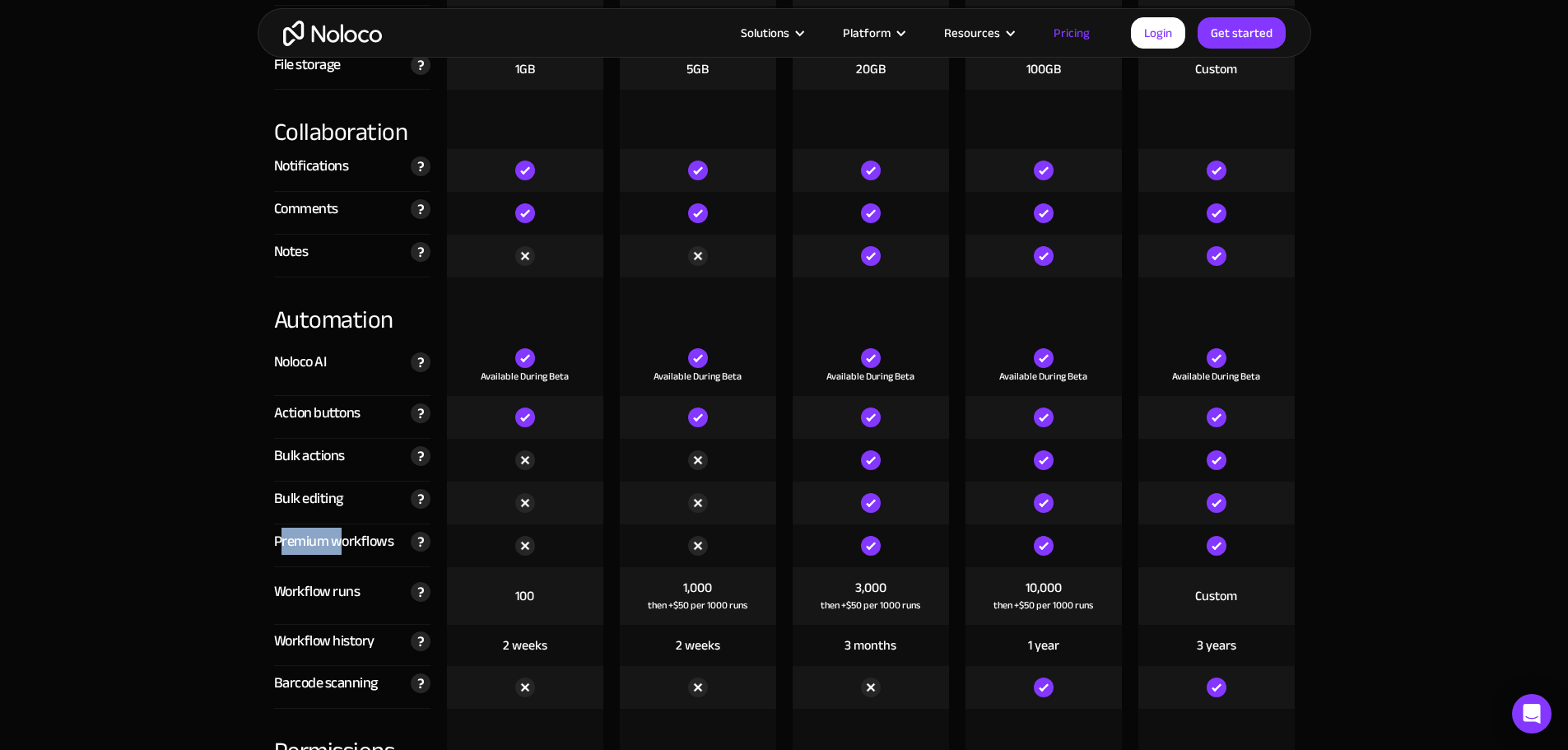
click at [341, 546] on div "Premium workflows" at bounding box center [333, 541] width 120 height 24
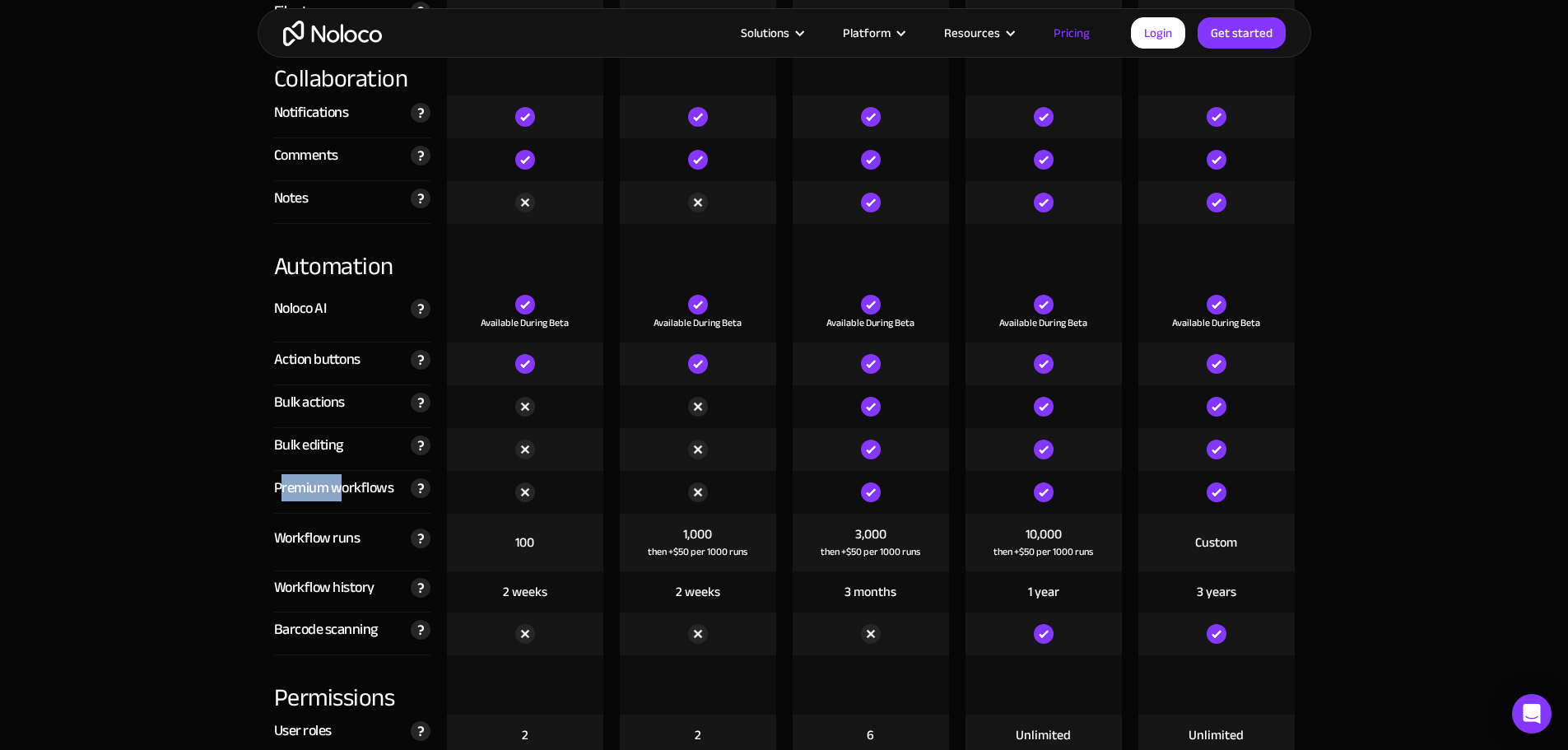
scroll to position [3046, 0]
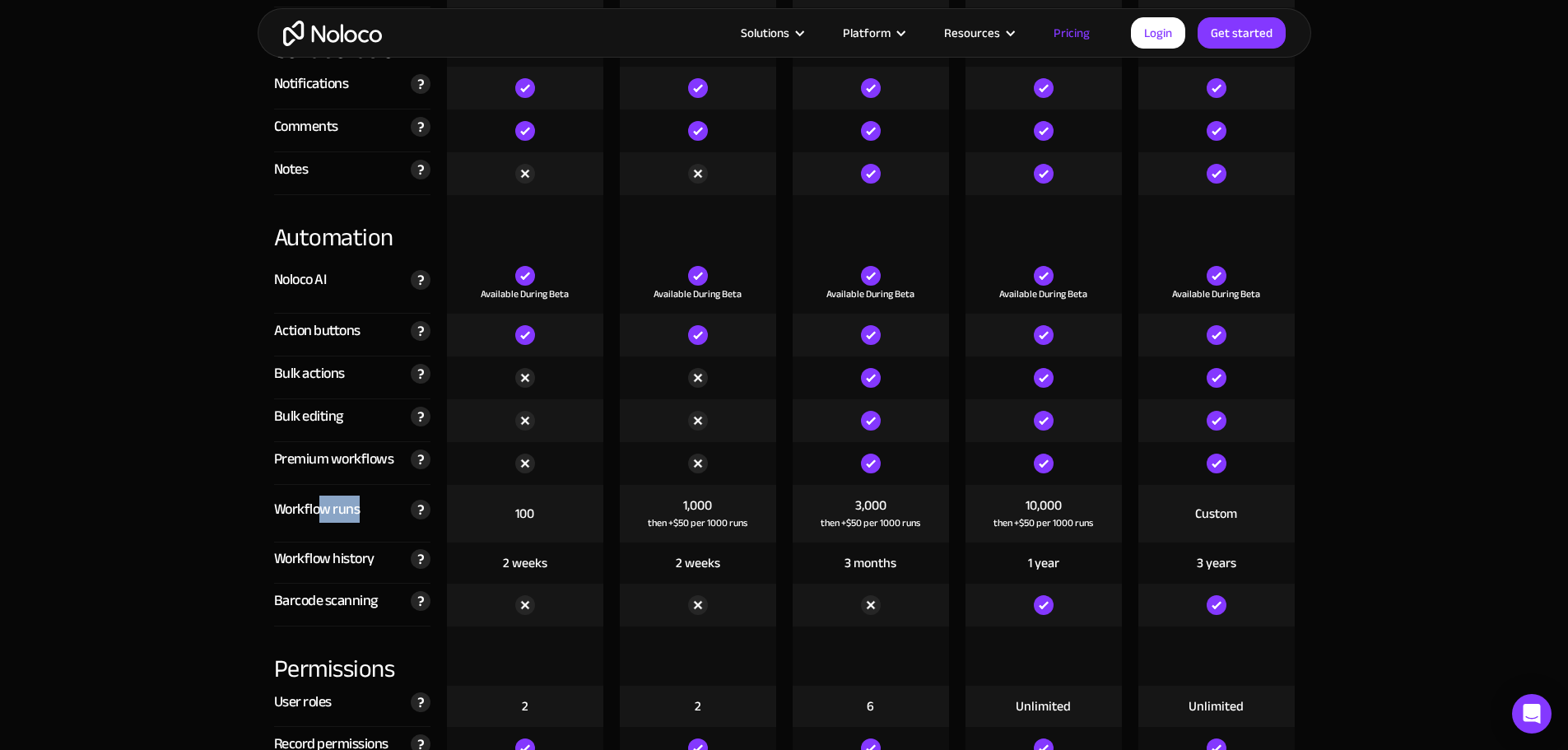
drag, startPoint x: 319, startPoint y: 518, endPoint x: 358, endPoint y: 515, distance: 39.1
click at [358, 515] on div "Workflow runs" at bounding box center [317, 508] width 87 height 24
drag, startPoint x: 300, startPoint y: 566, endPoint x: 327, endPoint y: 563, distance: 27.2
click at [327, 563] on div "Workflow history" at bounding box center [323, 558] width 100 height 24
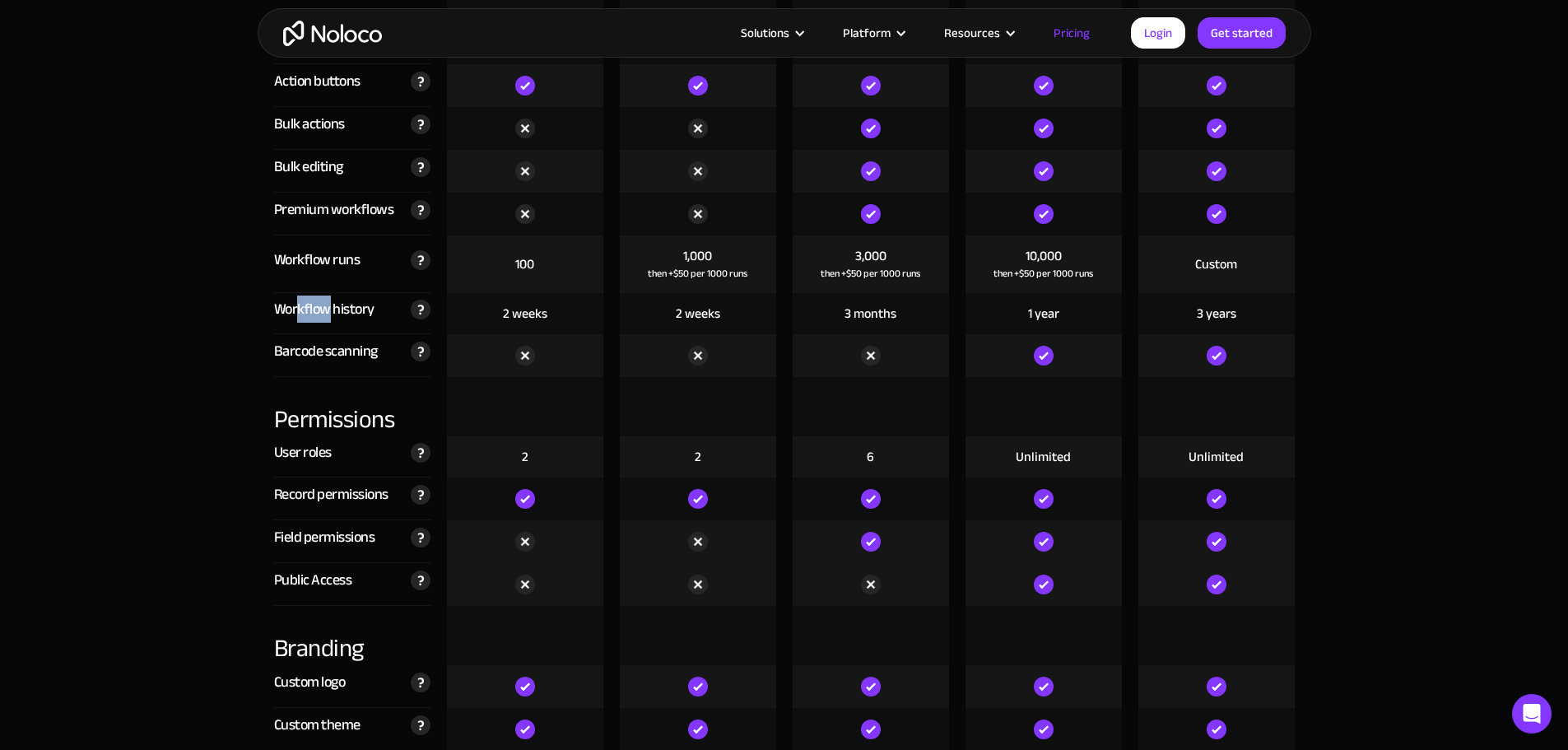
scroll to position [3375, 0]
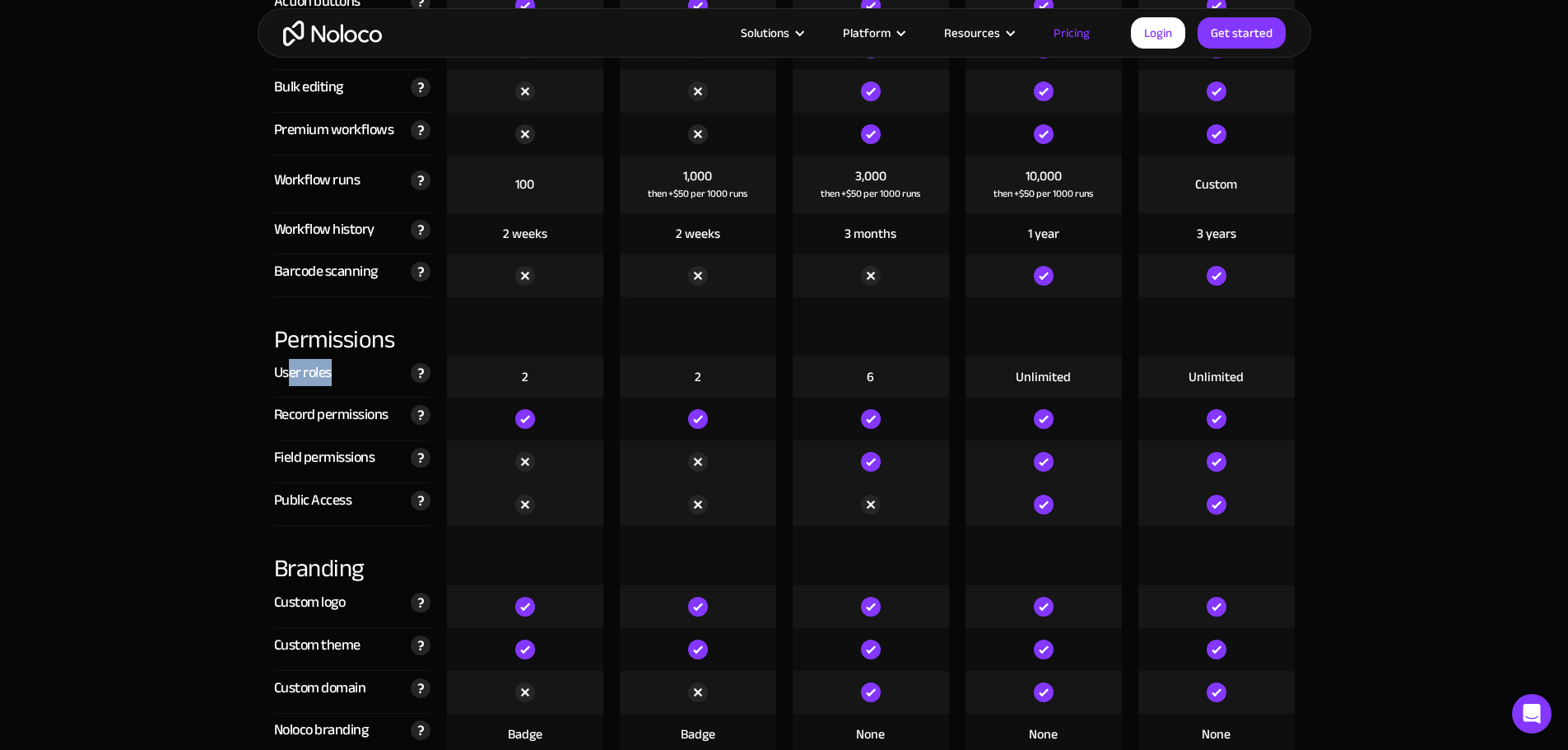
drag, startPoint x: 288, startPoint y: 380, endPoint x: 364, endPoint y: 376, distance: 76.1
click at [364, 376] on div "User roles Number of different roles that can be assigned to your app users. Ro…" at bounding box center [352, 377] width 157 height 41
drag, startPoint x: 257, startPoint y: 422, endPoint x: 340, endPoint y: 420, distance: 83.0
click at [340, 420] on div "Compare our plans Free Free Get started Starter $ 29 / month Get started Pro $ …" at bounding box center [785, 517] width 1054 height 4283
click at [340, 420] on div "Record permissions" at bounding box center [330, 414] width 114 height 24
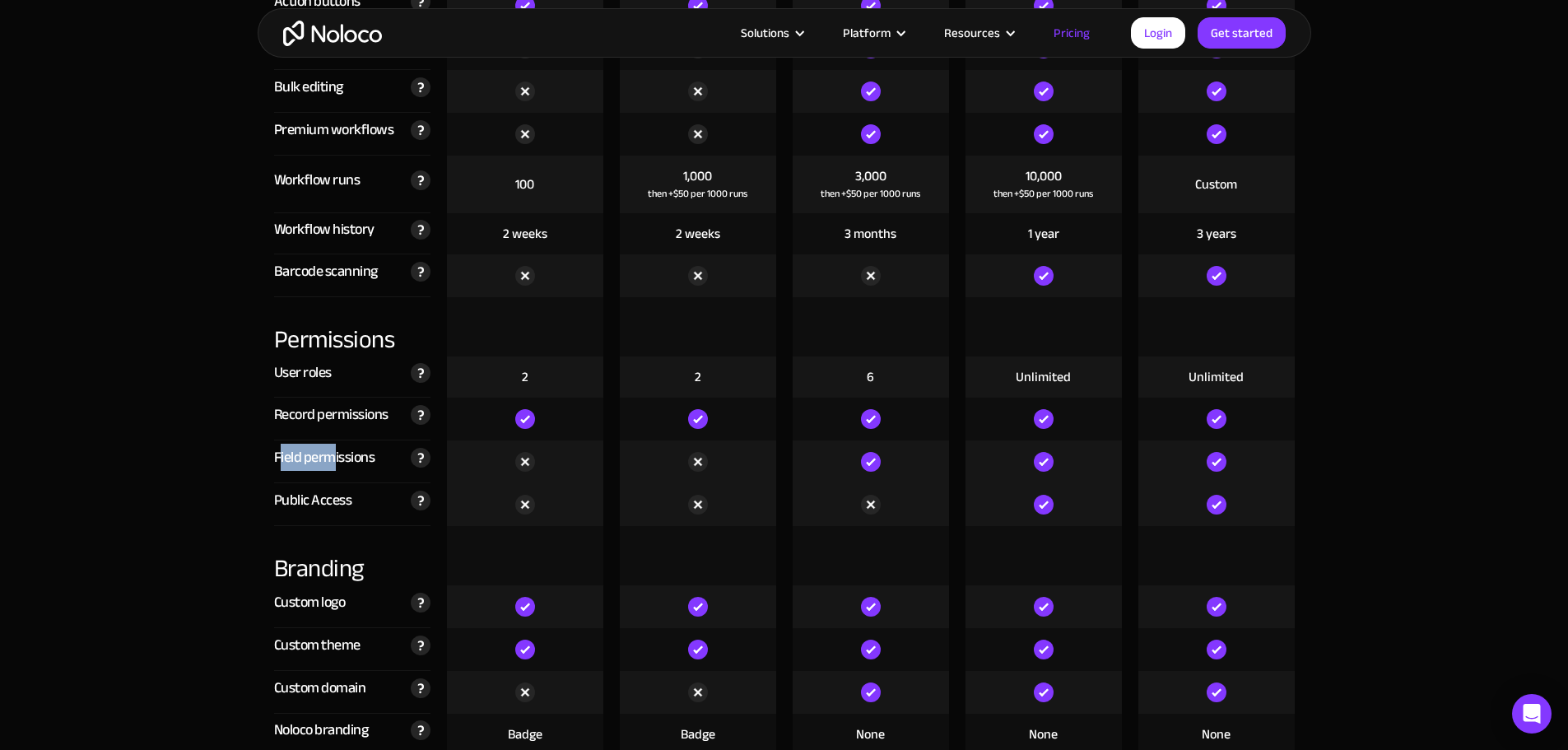
drag, startPoint x: 278, startPoint y: 456, endPoint x: 330, endPoint y: 464, distance: 52.6
click at [330, 464] on div "Field permissions" at bounding box center [324, 457] width 101 height 24
drag, startPoint x: 289, startPoint y: 497, endPoint x: 341, endPoint y: 511, distance: 53.9
click at [341, 511] on div "Public Access" at bounding box center [313, 500] width 78 height 24
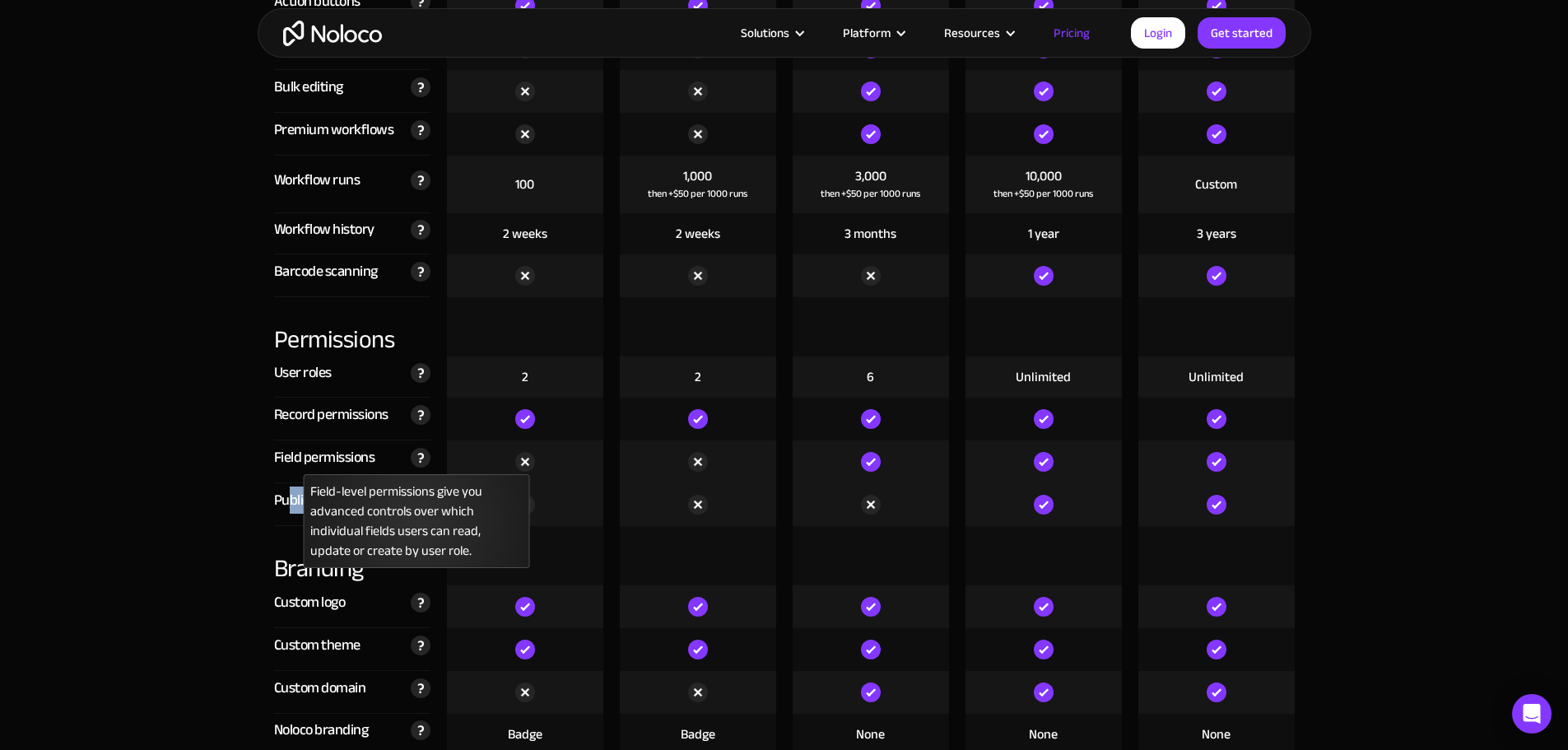
scroll to position [3458, 0]
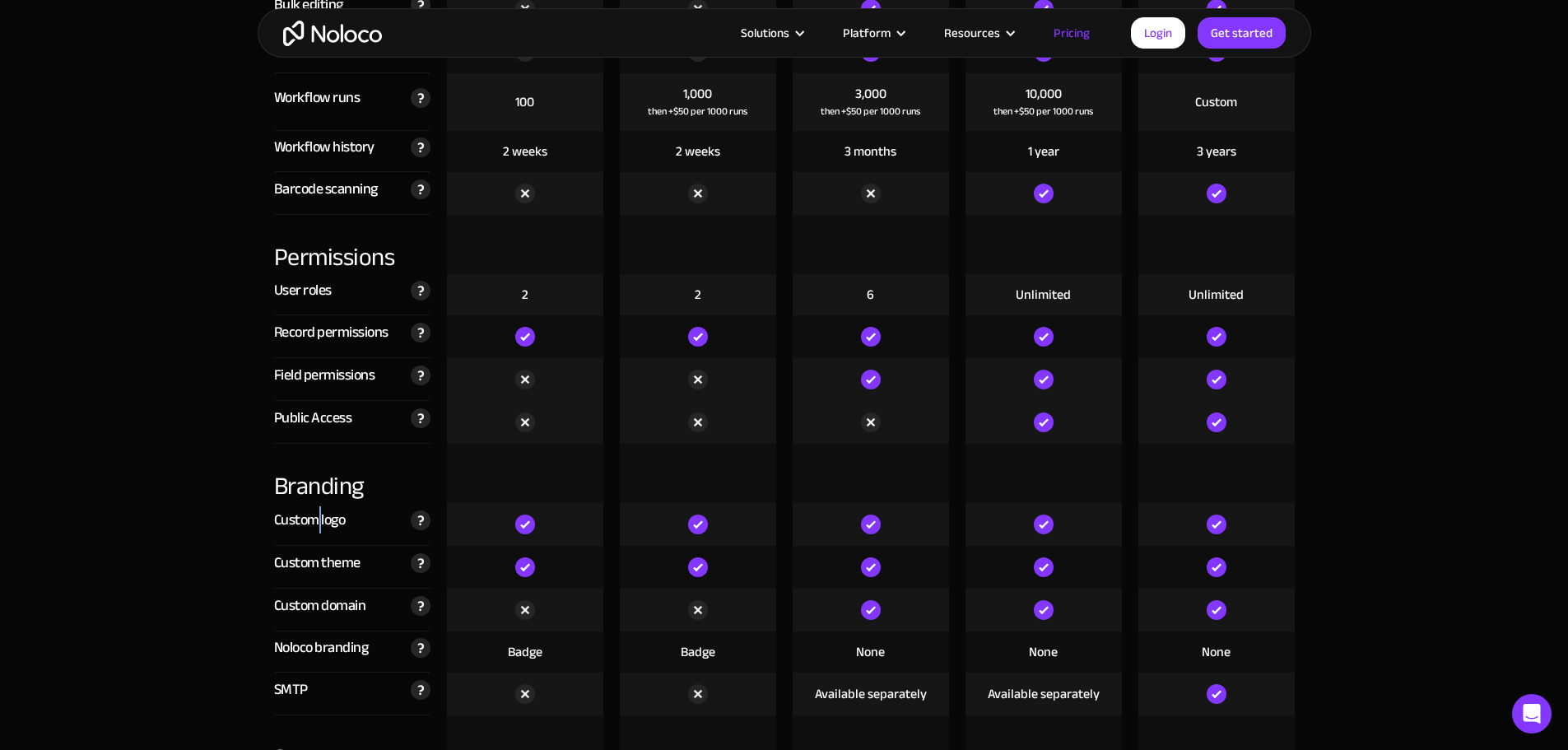
click at [321, 529] on div "Custom logo" at bounding box center [310, 519] width 72 height 24
click at [317, 569] on div "Custom theme" at bounding box center [317, 562] width 87 height 24
click at [322, 603] on div "Custom domain" at bounding box center [319, 605] width 93 height 24
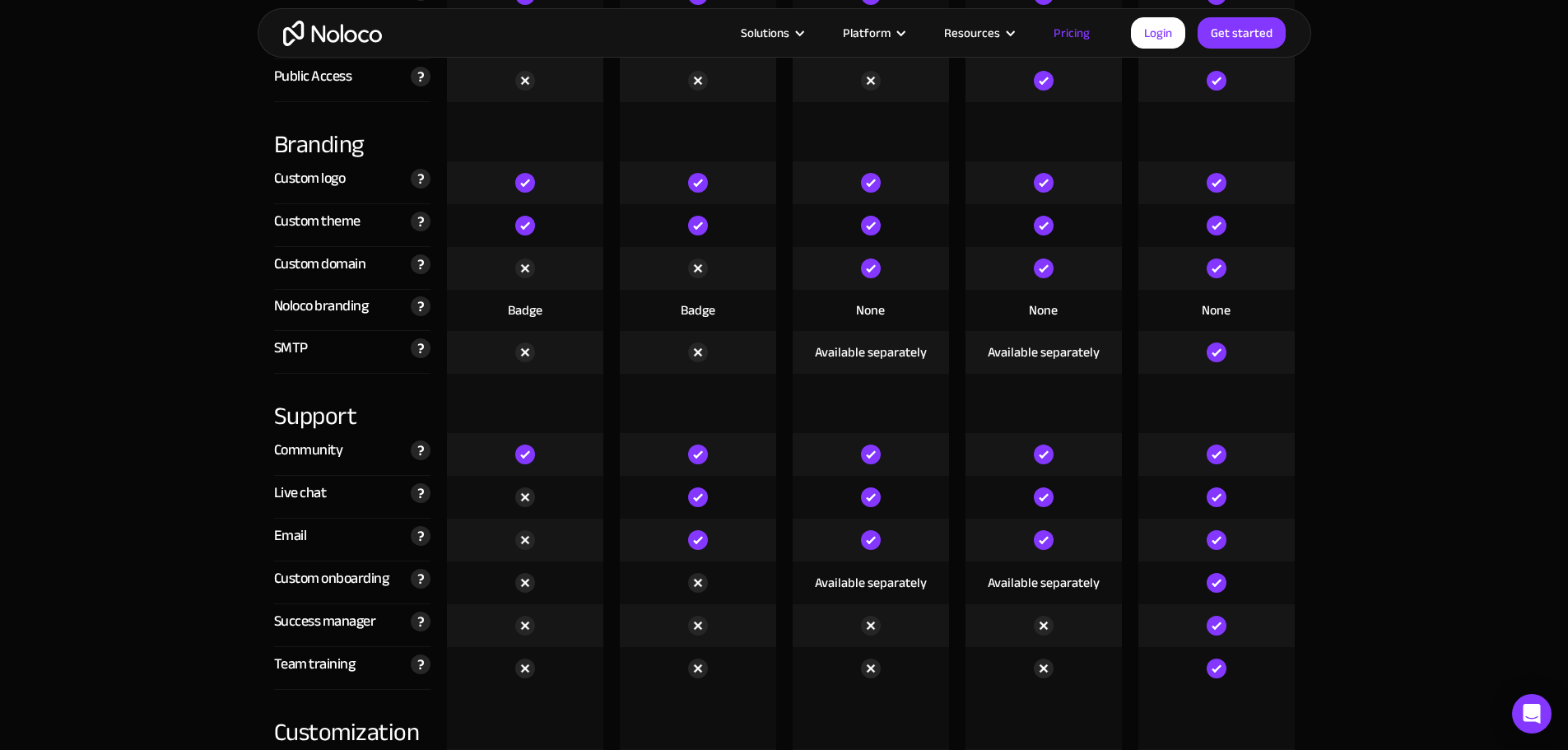
scroll to position [3869, 0]
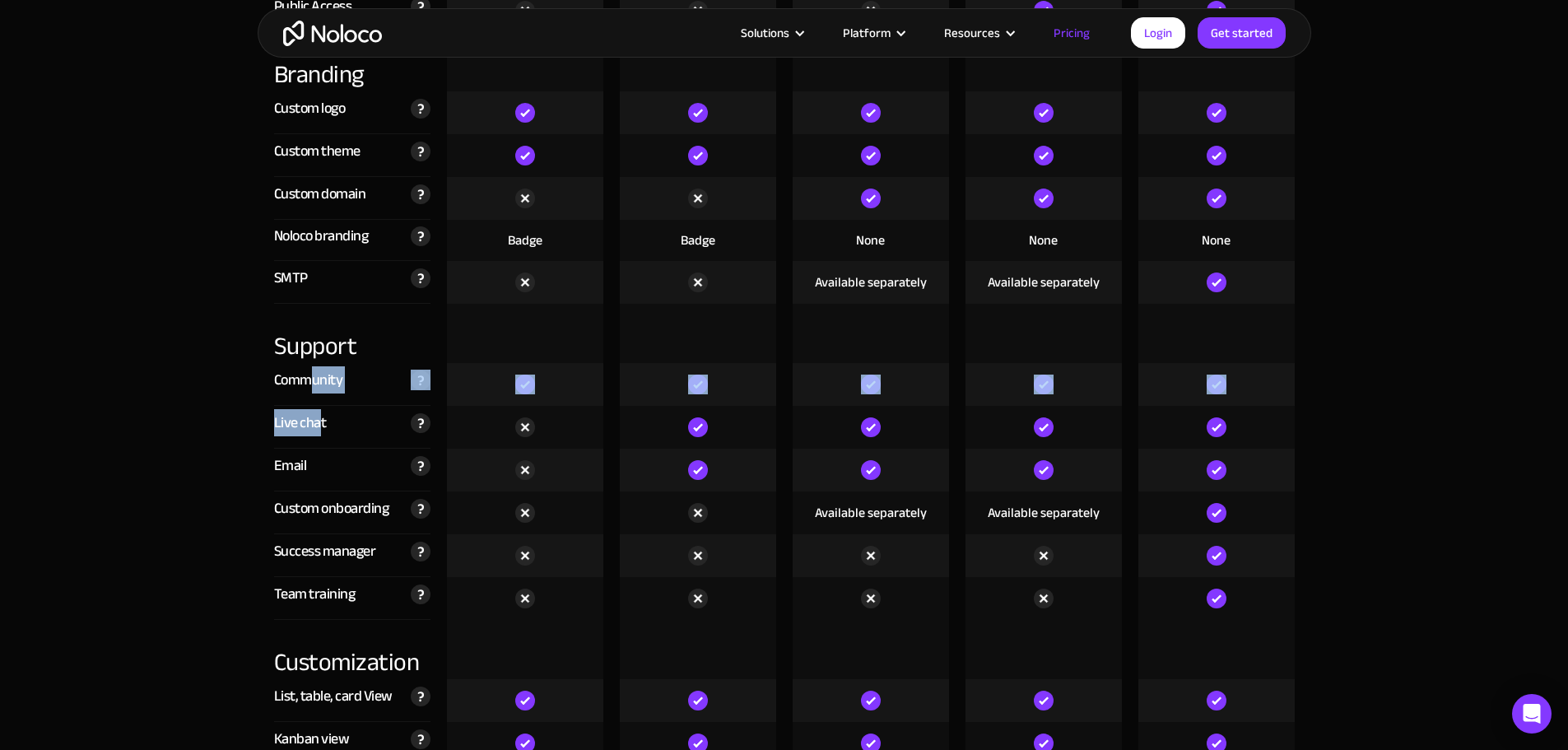
drag, startPoint x: 308, startPoint y: 381, endPoint x: 319, endPoint y: 423, distance: 43.4
click at [319, 423] on div "Compare our plans Free Free Get started Starter $ 29 / month Get started Pro $ …" at bounding box center [785, 23] width 1054 height 4283
